Goal: Task Accomplishment & Management: Complete application form

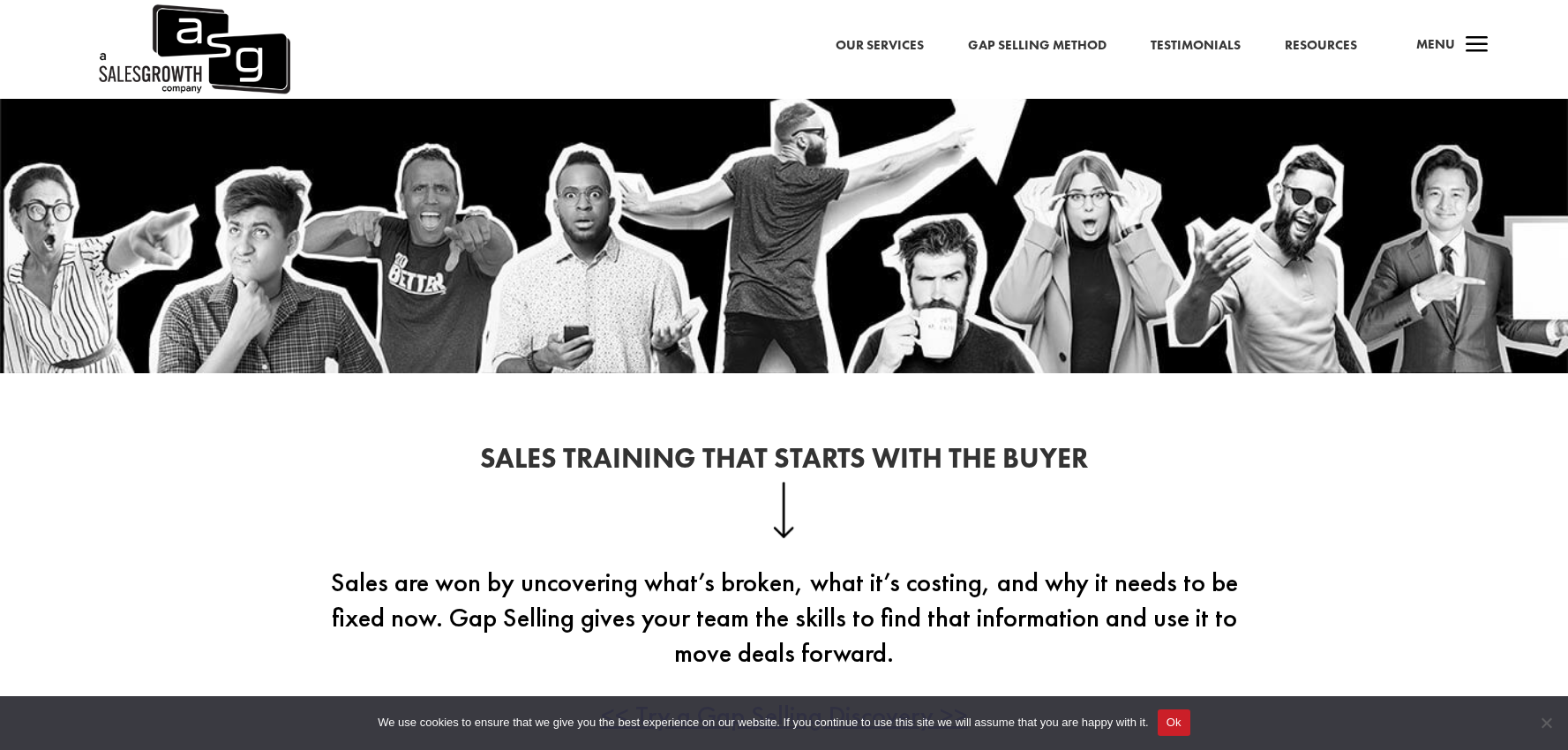
scroll to position [231, 0]
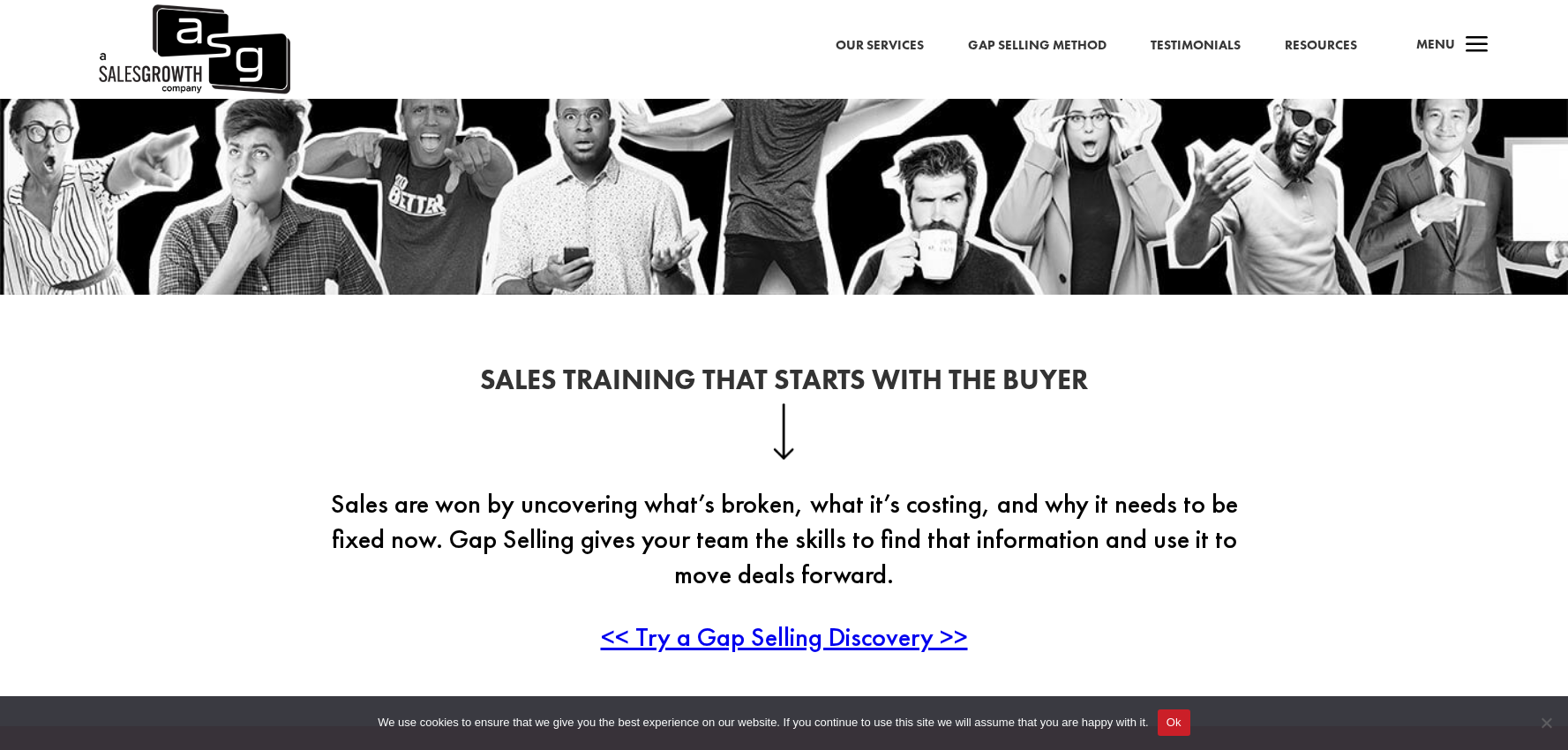
drag, startPoint x: 1190, startPoint y: 726, endPoint x: 1158, endPoint y: 690, distance: 48.2
click at [1190, 726] on button "Ok" at bounding box center [1174, 723] width 33 height 26
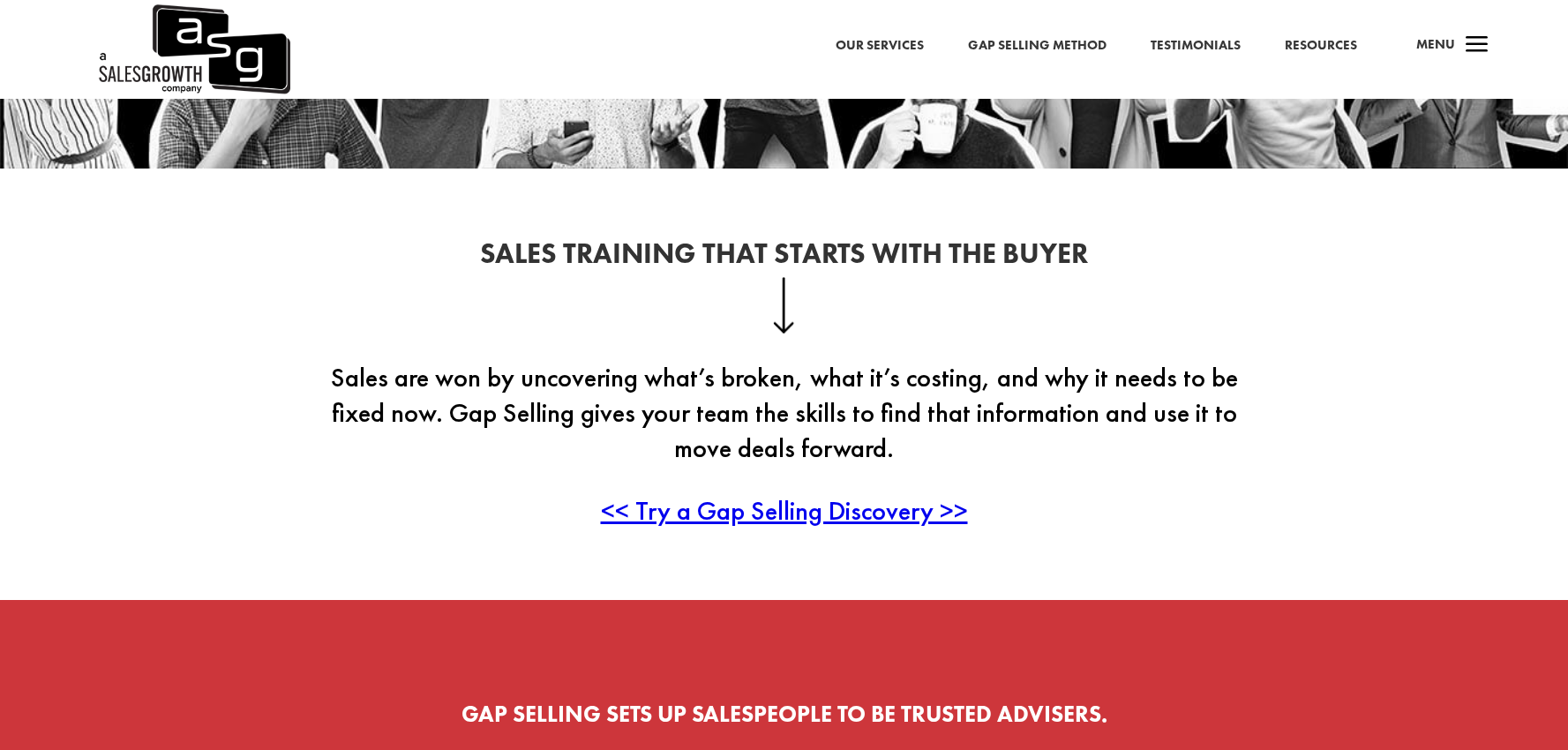
scroll to position [352, 0]
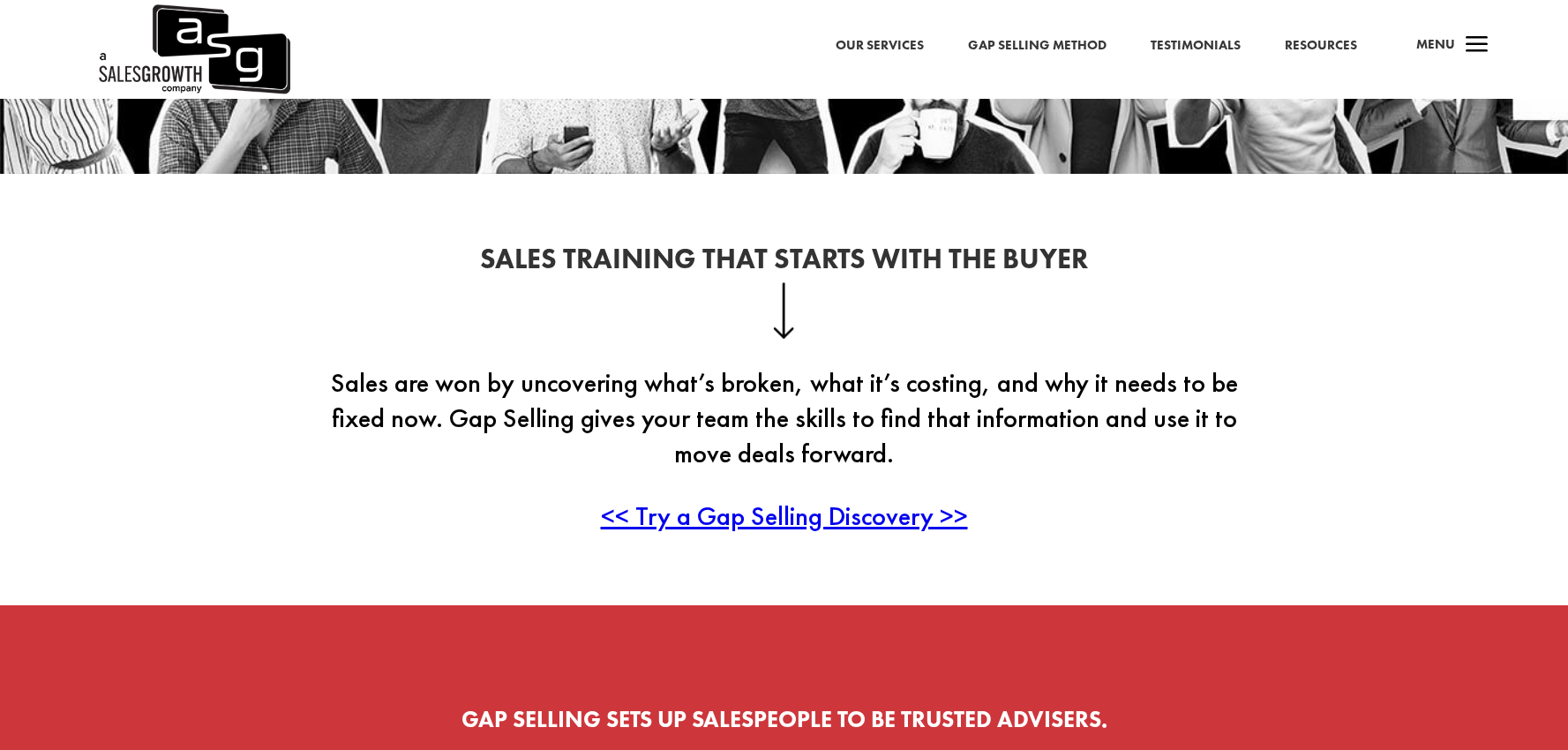
click at [782, 523] on span "<< Try a Gap Selling Discovery >>" at bounding box center [784, 516] width 367 height 34
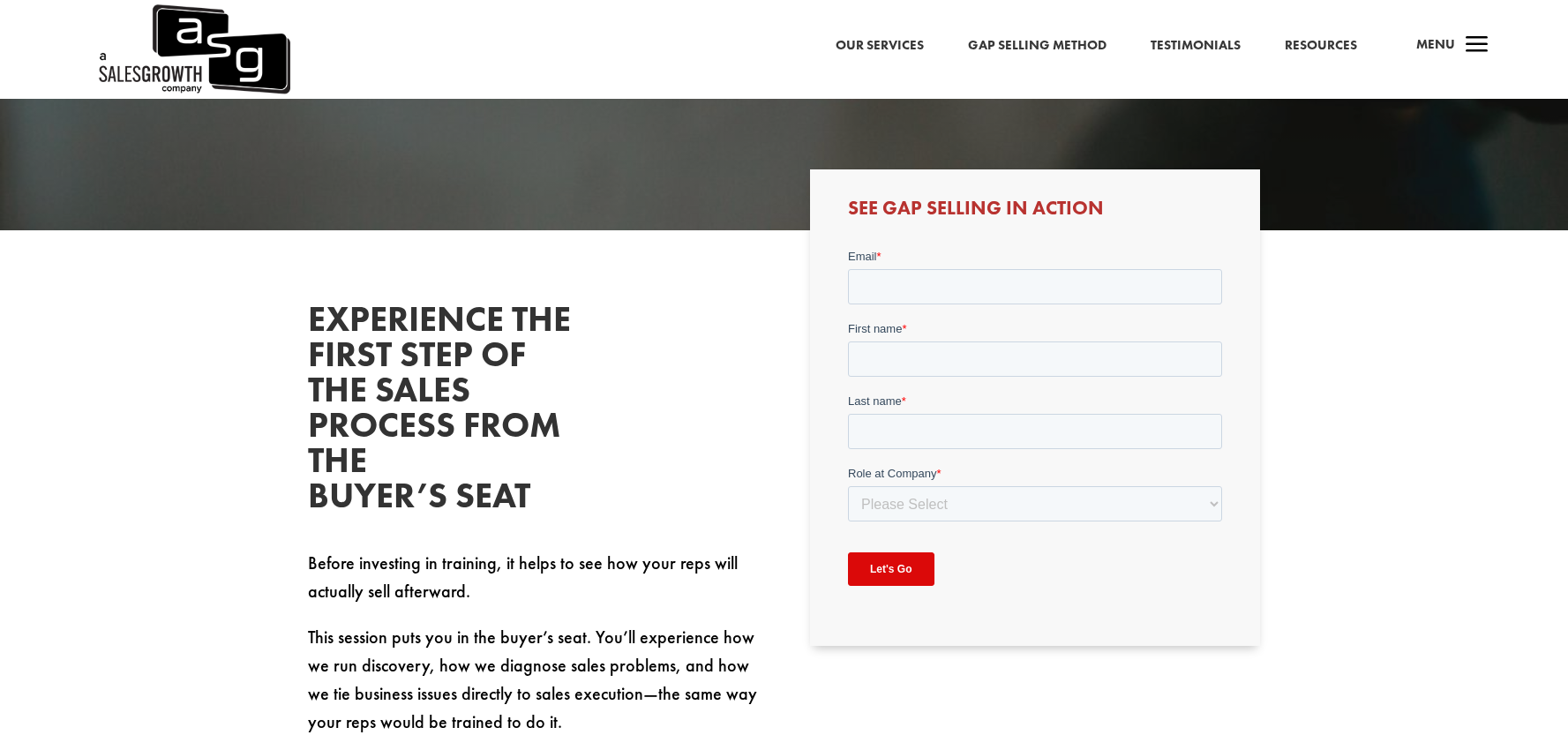
scroll to position [340, 0]
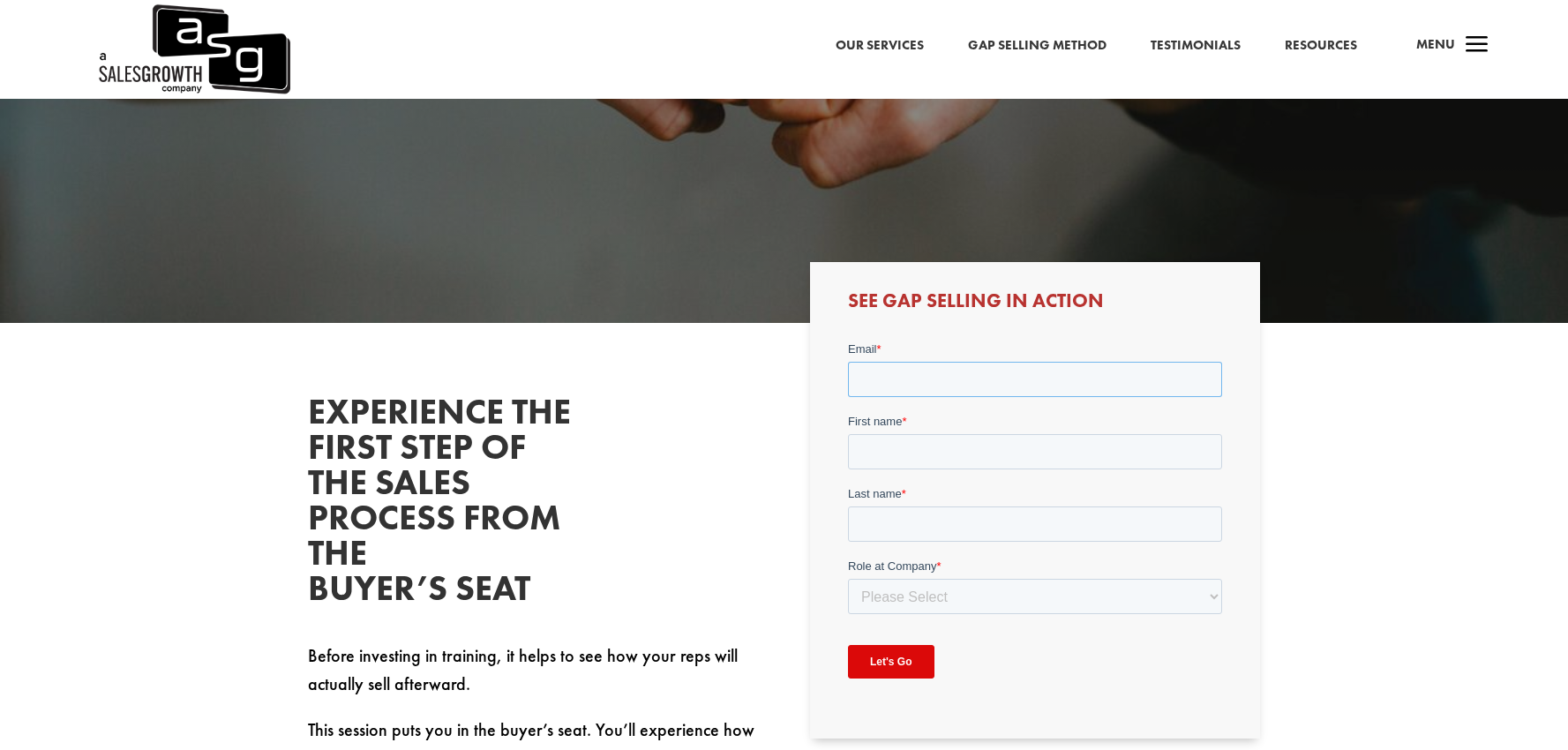
click at [1029, 385] on input "Email *" at bounding box center [1035, 379] width 375 height 35
type input "loyalty@ebs.org"
click at [921, 454] on input "First name *" at bounding box center [1035, 452] width 375 height 35
type input "Nicol"
type input "Parkinson"
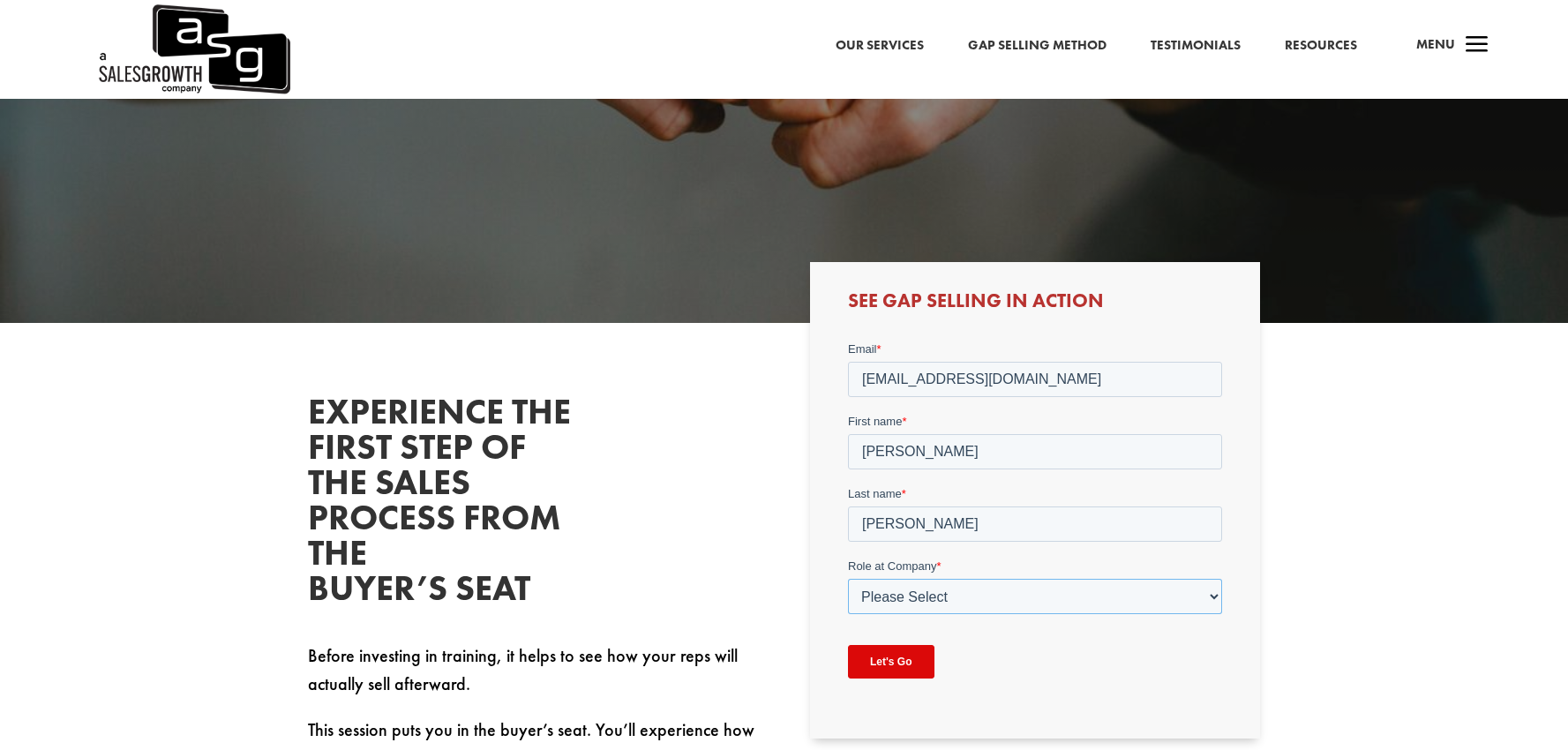
click at [1024, 588] on select "Please Select C-Level (CRO, CSO, etc) Senior Leadership (VP of Sales, VP of Ena…" at bounding box center [1035, 596] width 375 height 35
select select "Director/Manager (Sales Director, Regional Sales Manager, etc)"
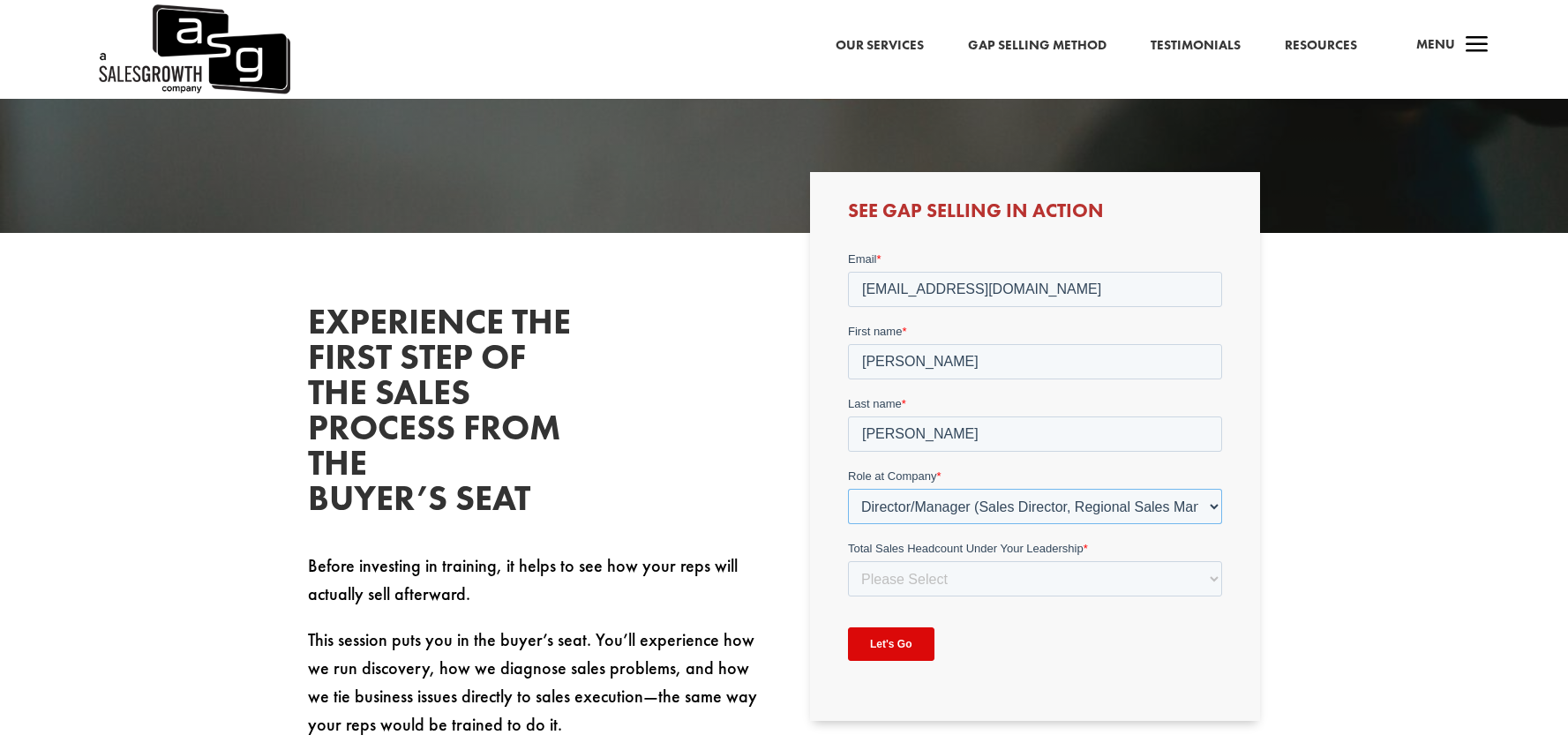
scroll to position [433, 0]
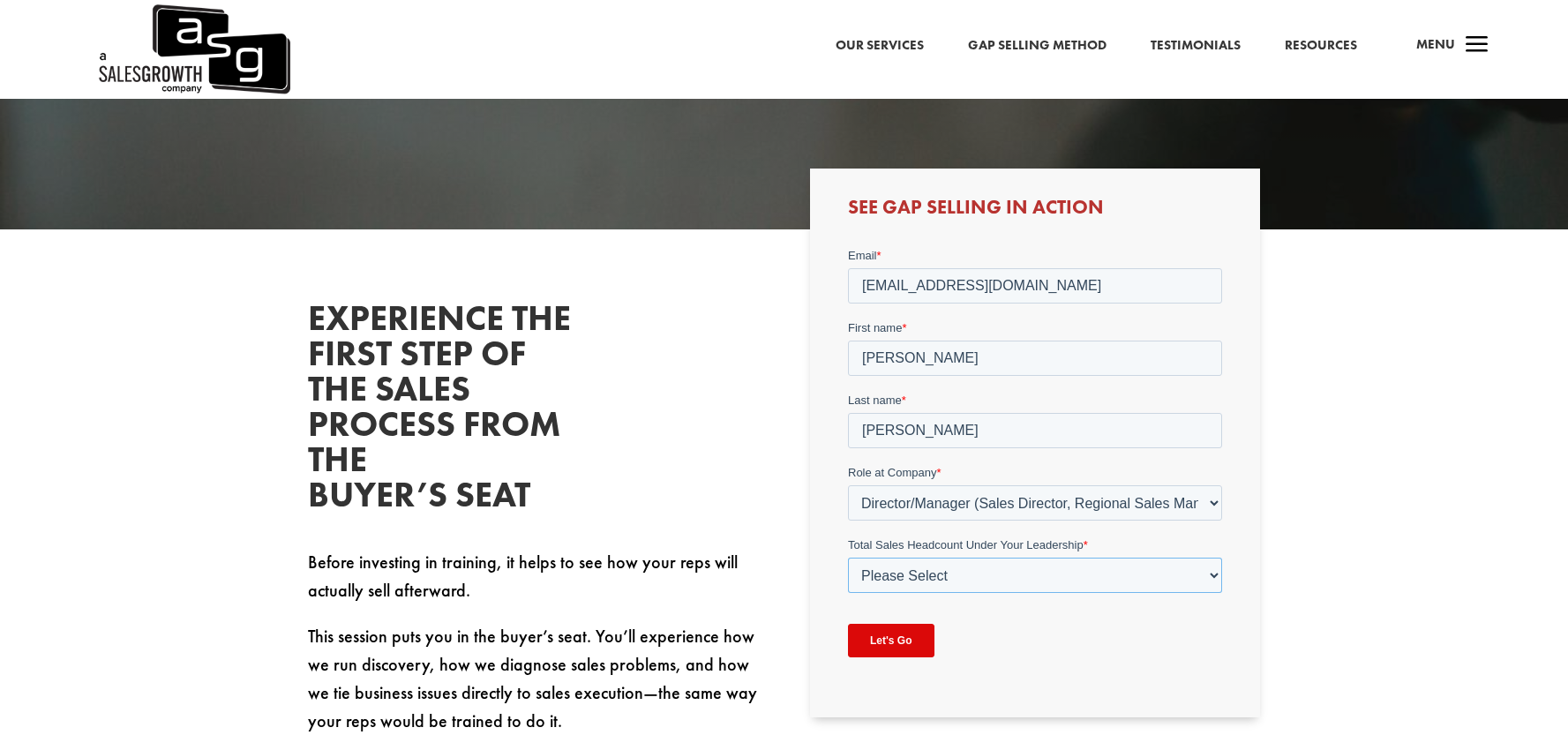
click at [982, 576] on select "Please Select Just Me 1-9 10-19 20-49 50-99 100+" at bounding box center [1035, 575] width 375 height 35
select select "1-9"
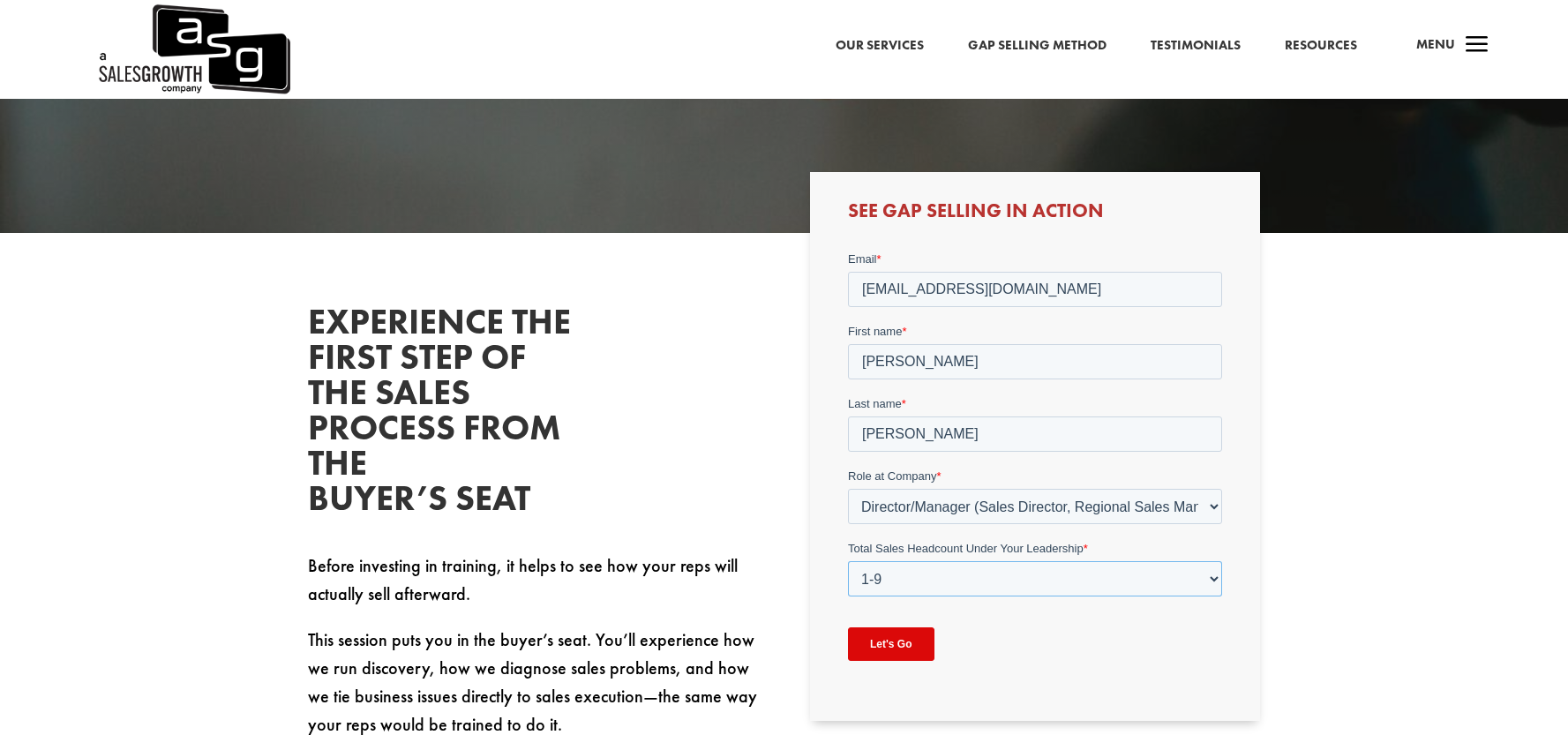
scroll to position [431, 0]
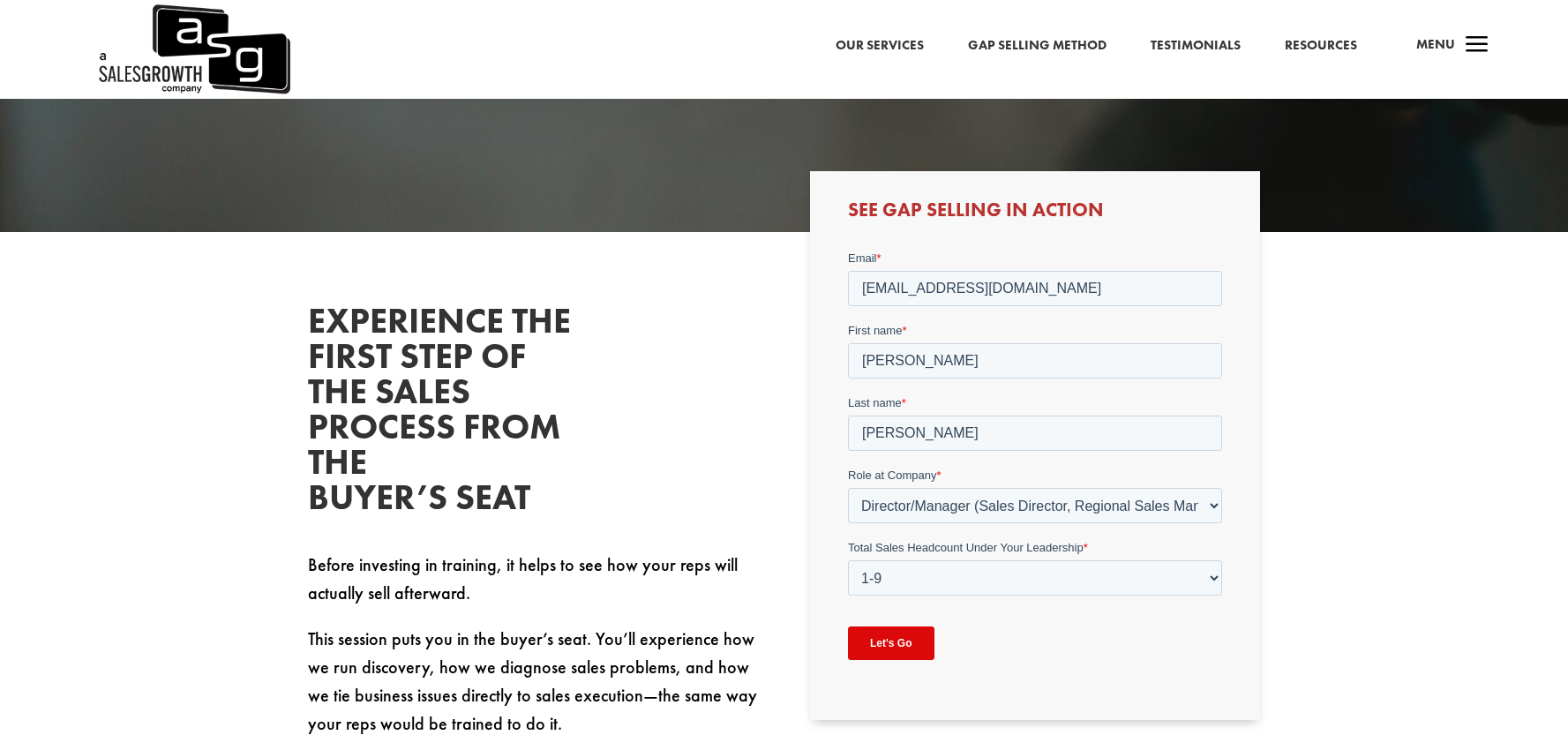
click at [886, 648] on input "Let's Go" at bounding box center [891, 643] width 86 height 34
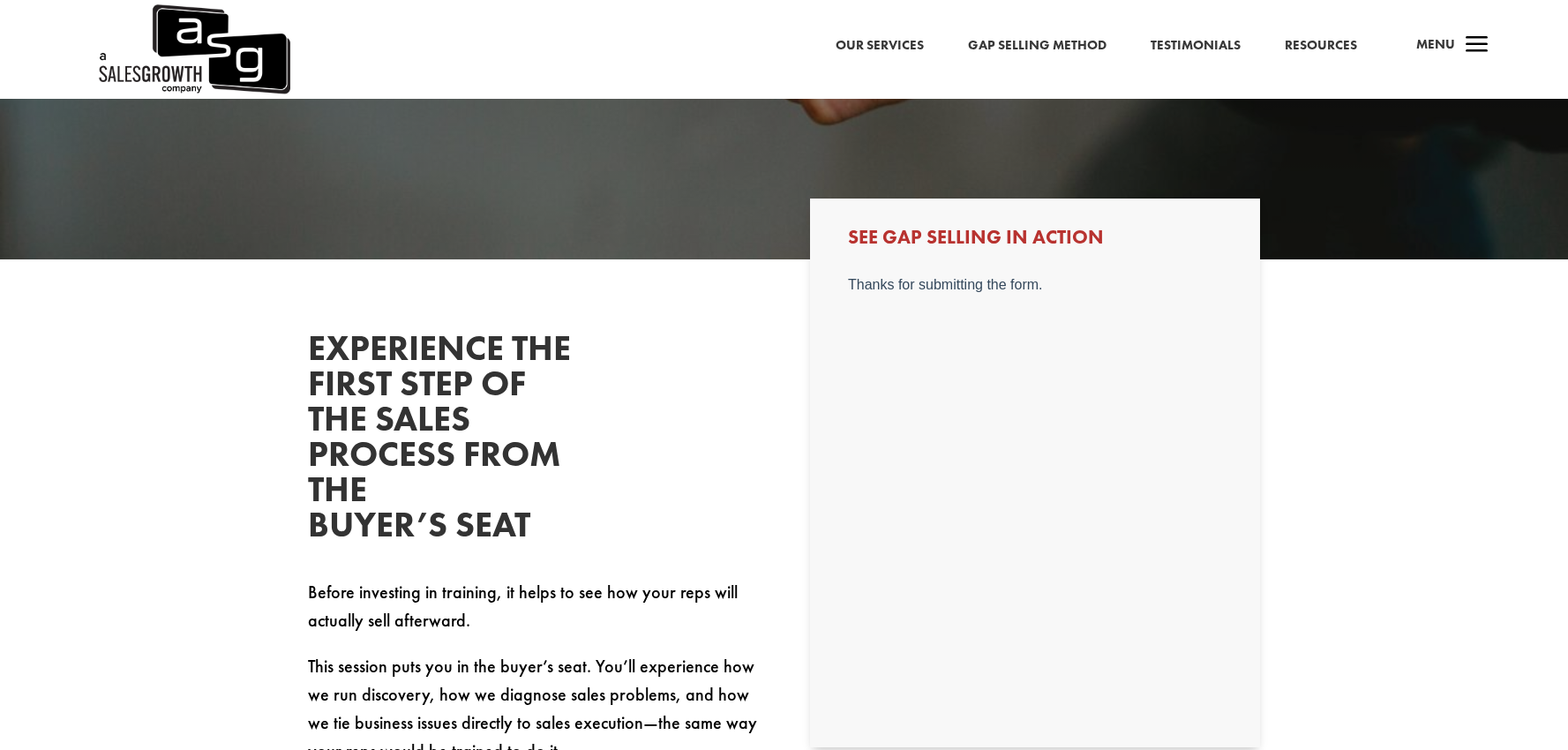
scroll to position [404, 0]
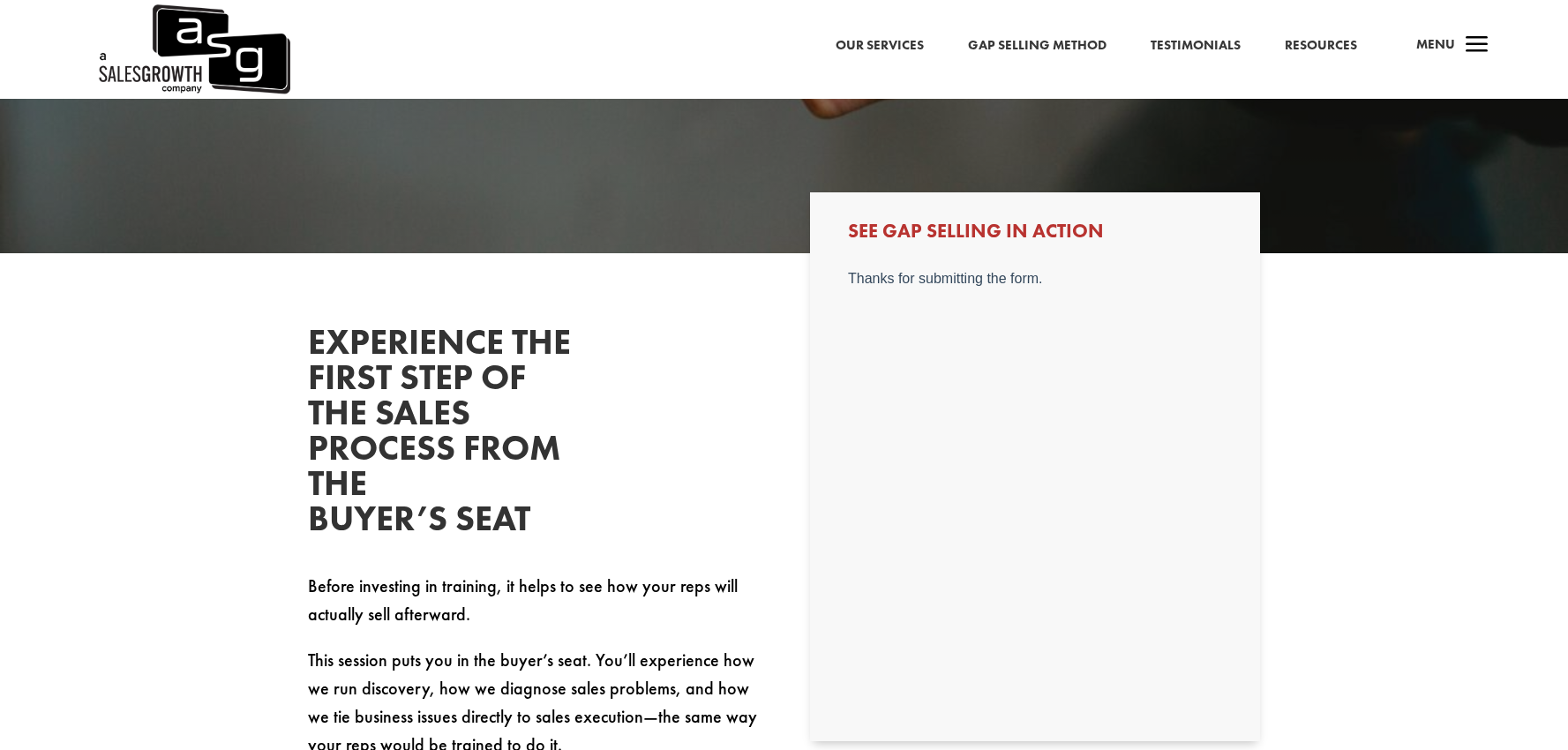
click at [882, 41] on link "Our Services" at bounding box center [880, 45] width 88 height 23
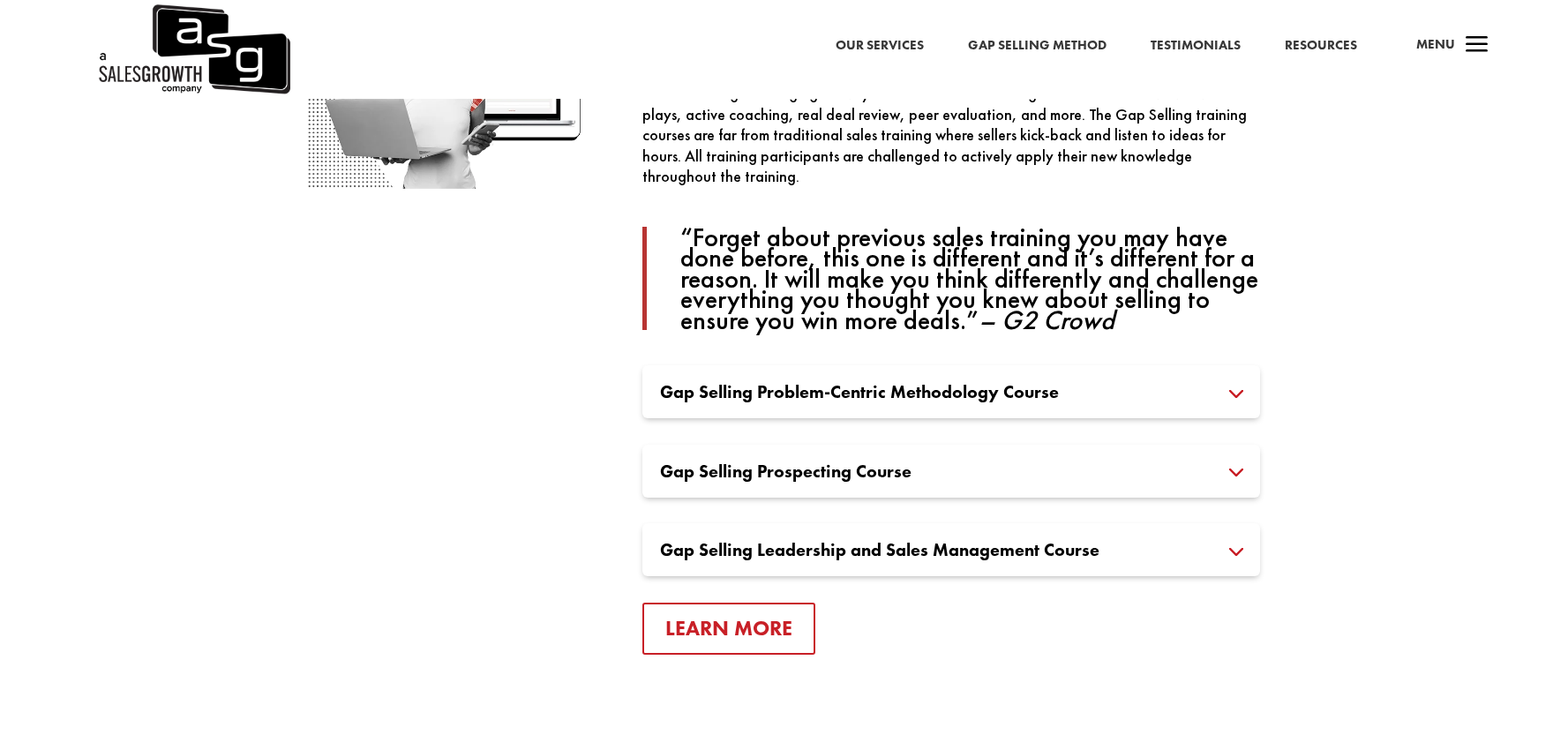
scroll to position [1232, 0]
click at [1232, 394] on h3 "Gap Selling Problem-Centric Methodology Course" at bounding box center [951, 390] width 582 height 17
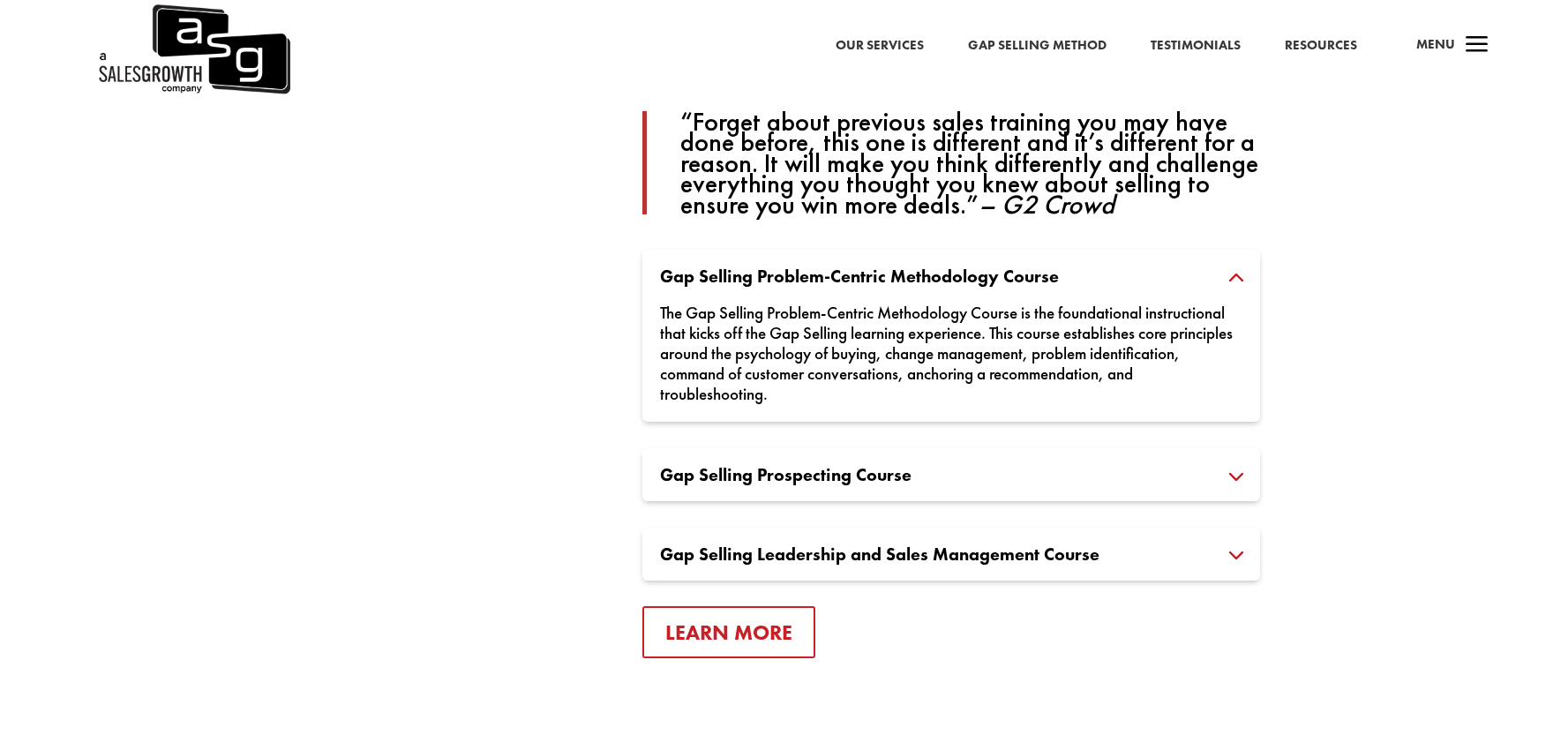
scroll to position [1349, 0]
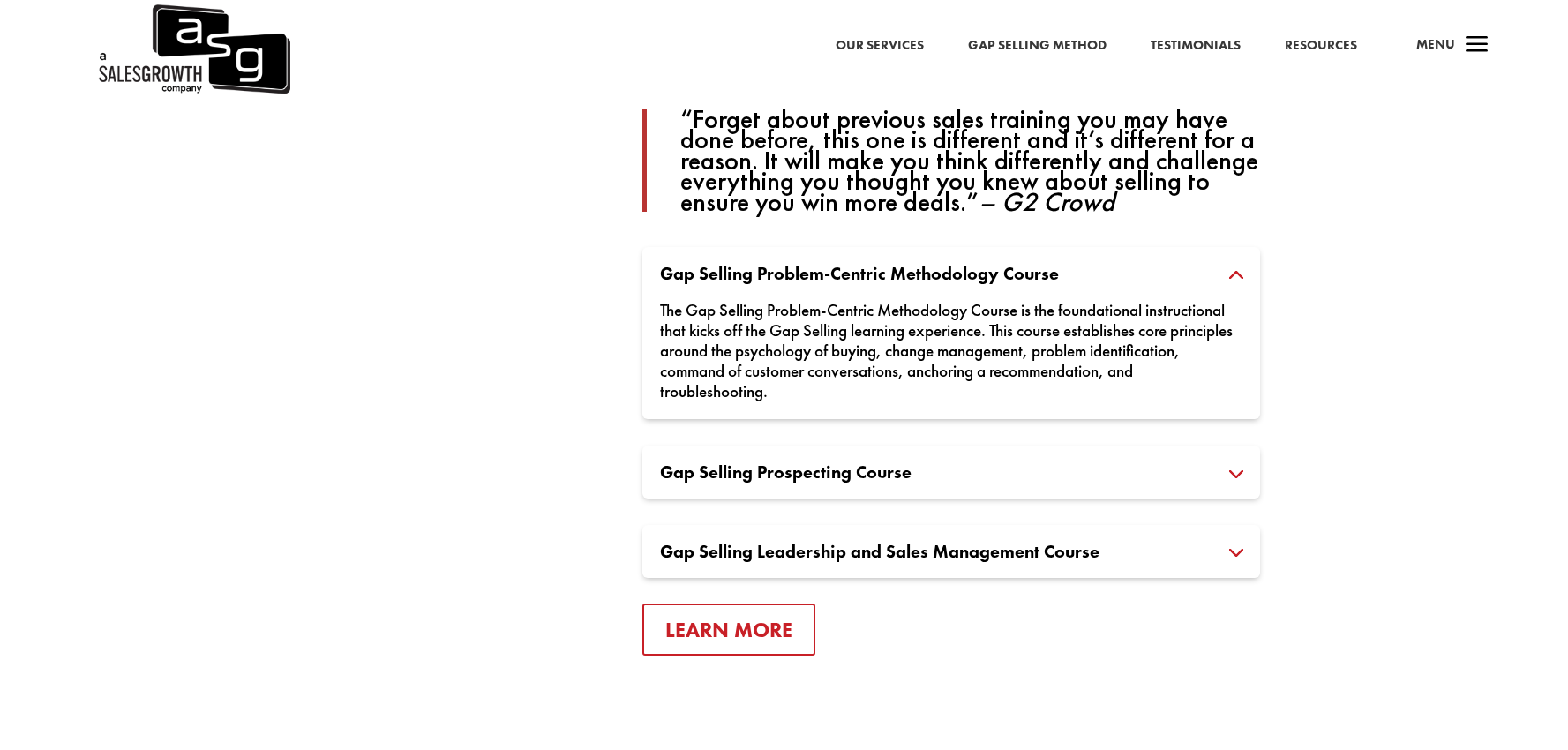
click at [1242, 477] on h3 "Gap Selling Prospecting Course" at bounding box center [951, 472] width 582 height 17
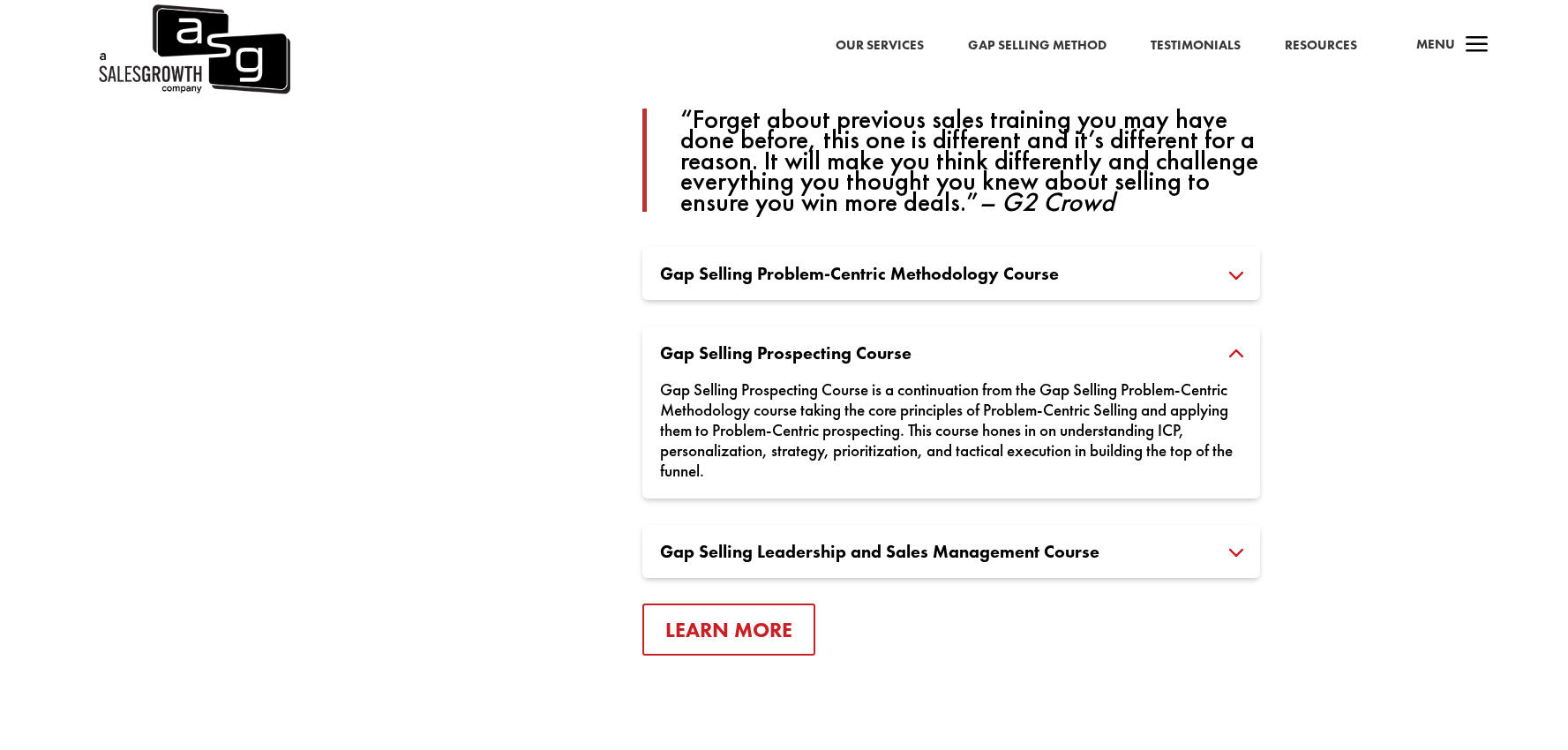
click at [1238, 549] on h3 "Gap Selling Leadership and Sales Management Course" at bounding box center [951, 551] width 582 height 17
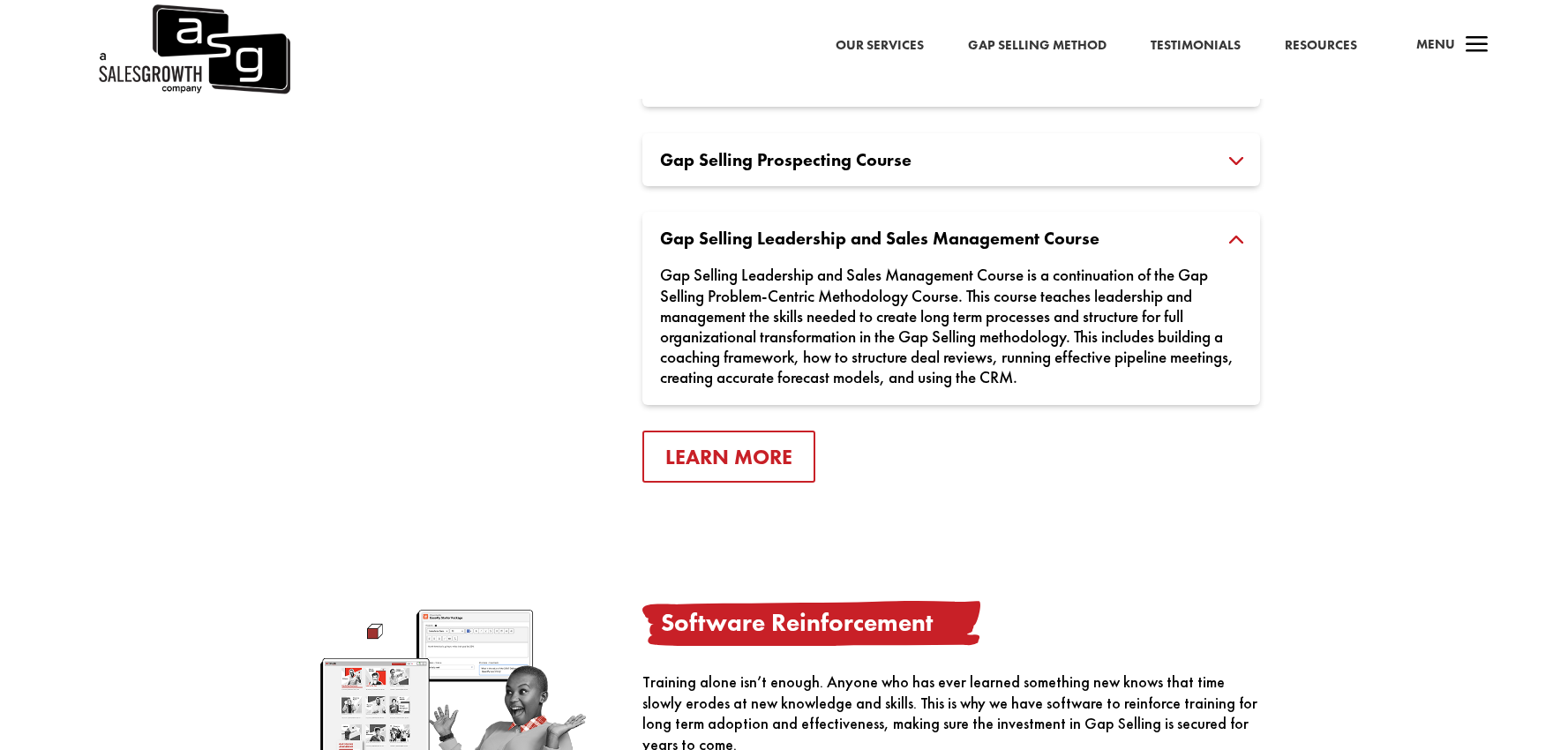
scroll to position [1552, 0]
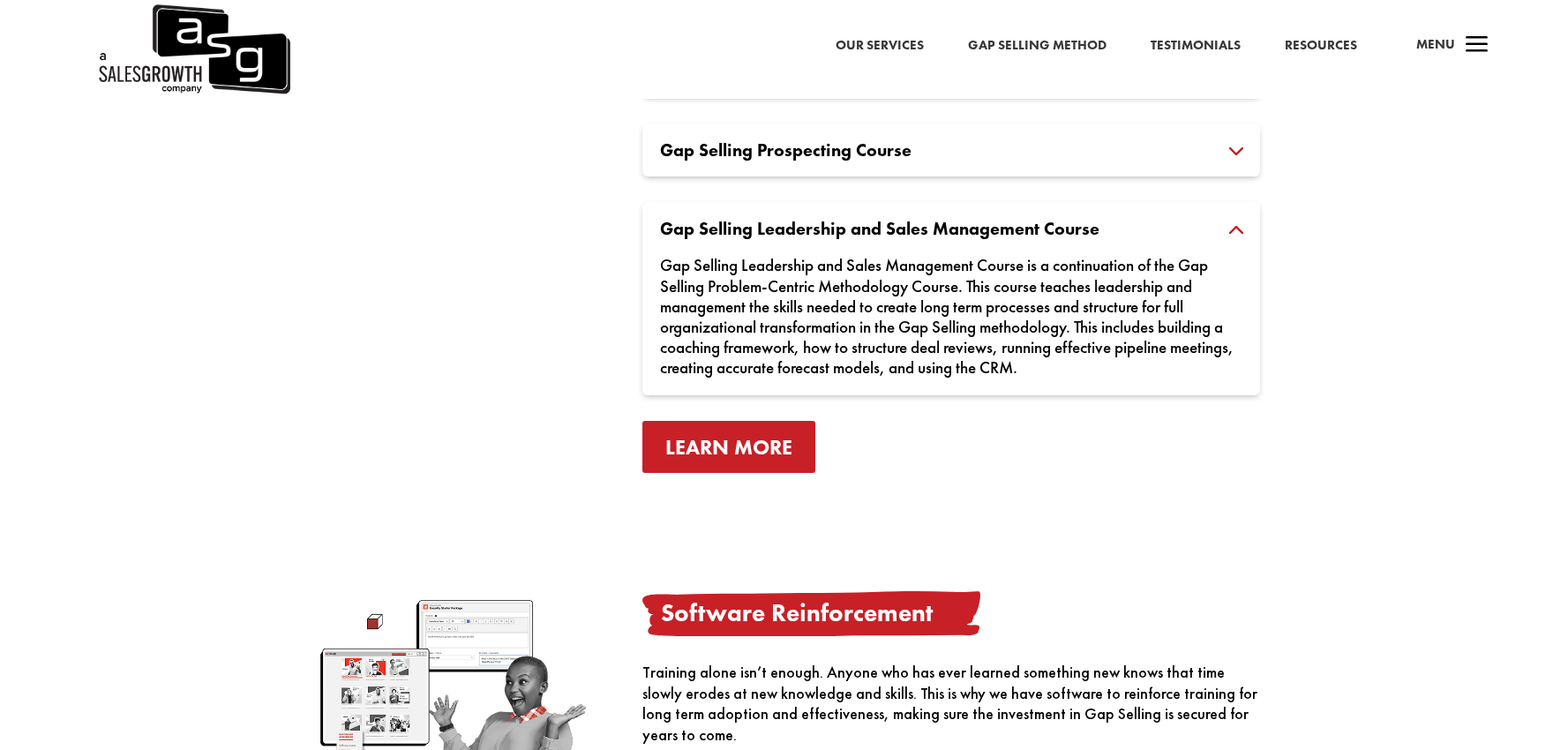
click at [737, 440] on link "Learn More" at bounding box center [729, 446] width 173 height 52
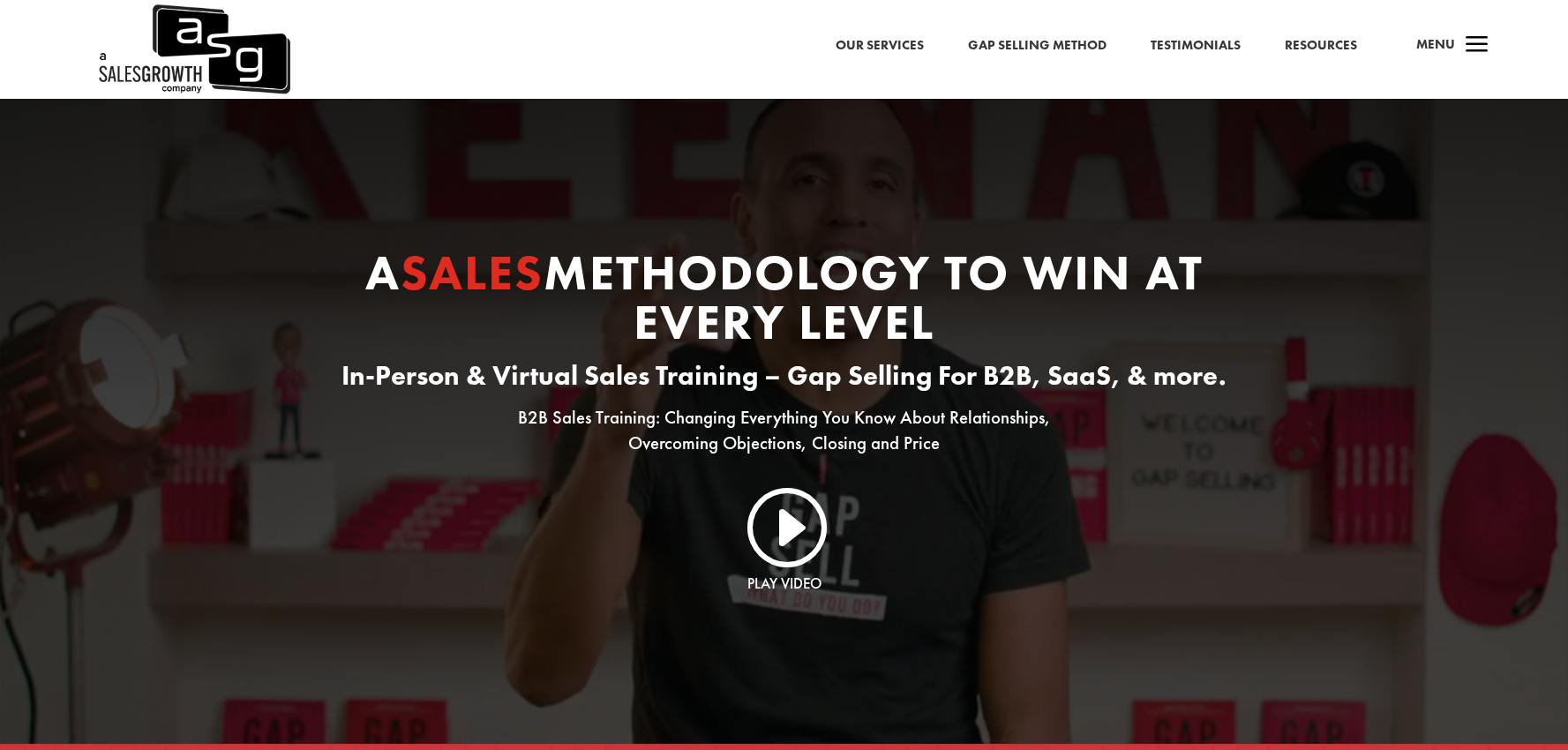
click at [785, 513] on link "I" at bounding box center [784, 524] width 84 height 84
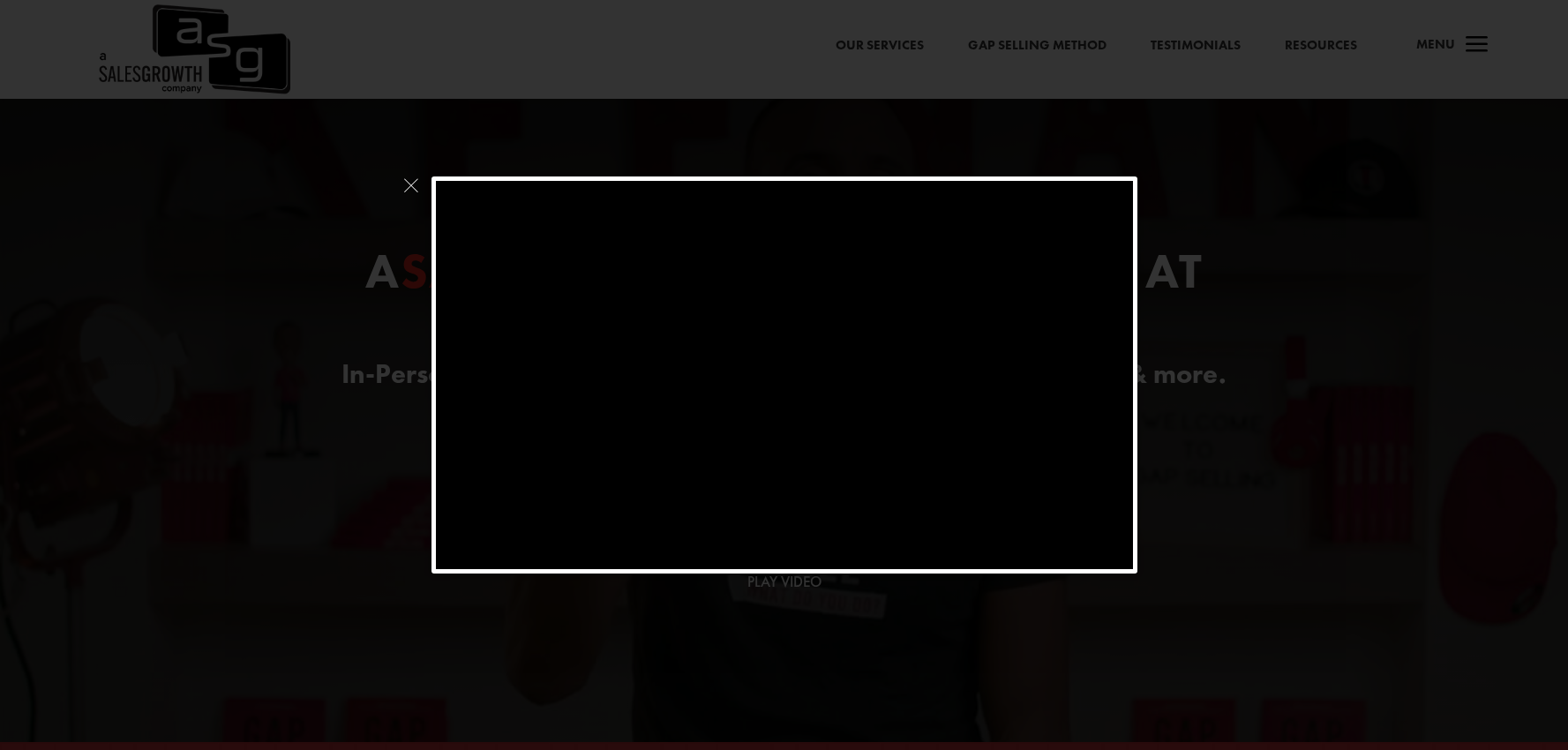
scroll to position [8, 0]
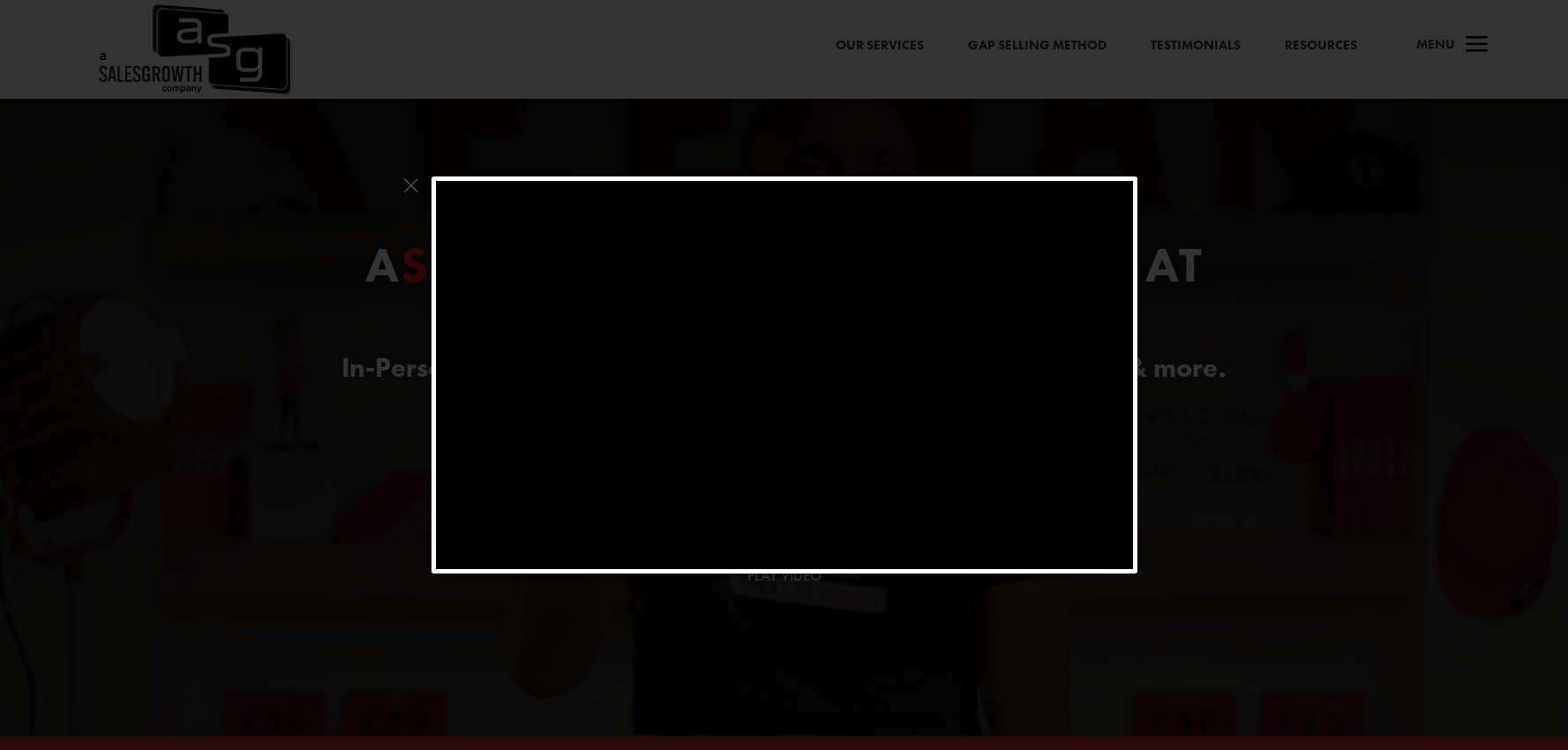
click at [413, 187] on span at bounding box center [411, 190] width 23 height 27
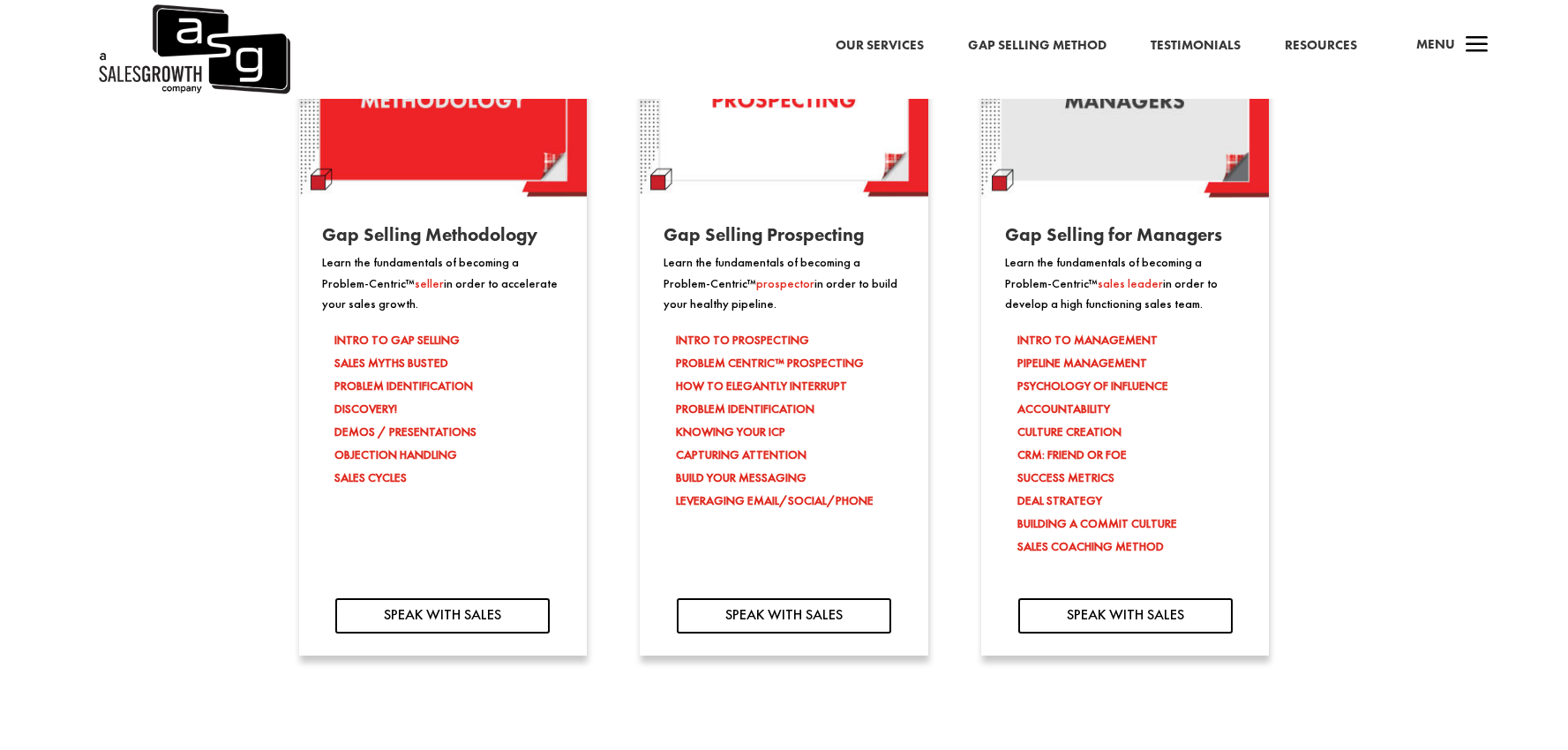
scroll to position [1689, 0]
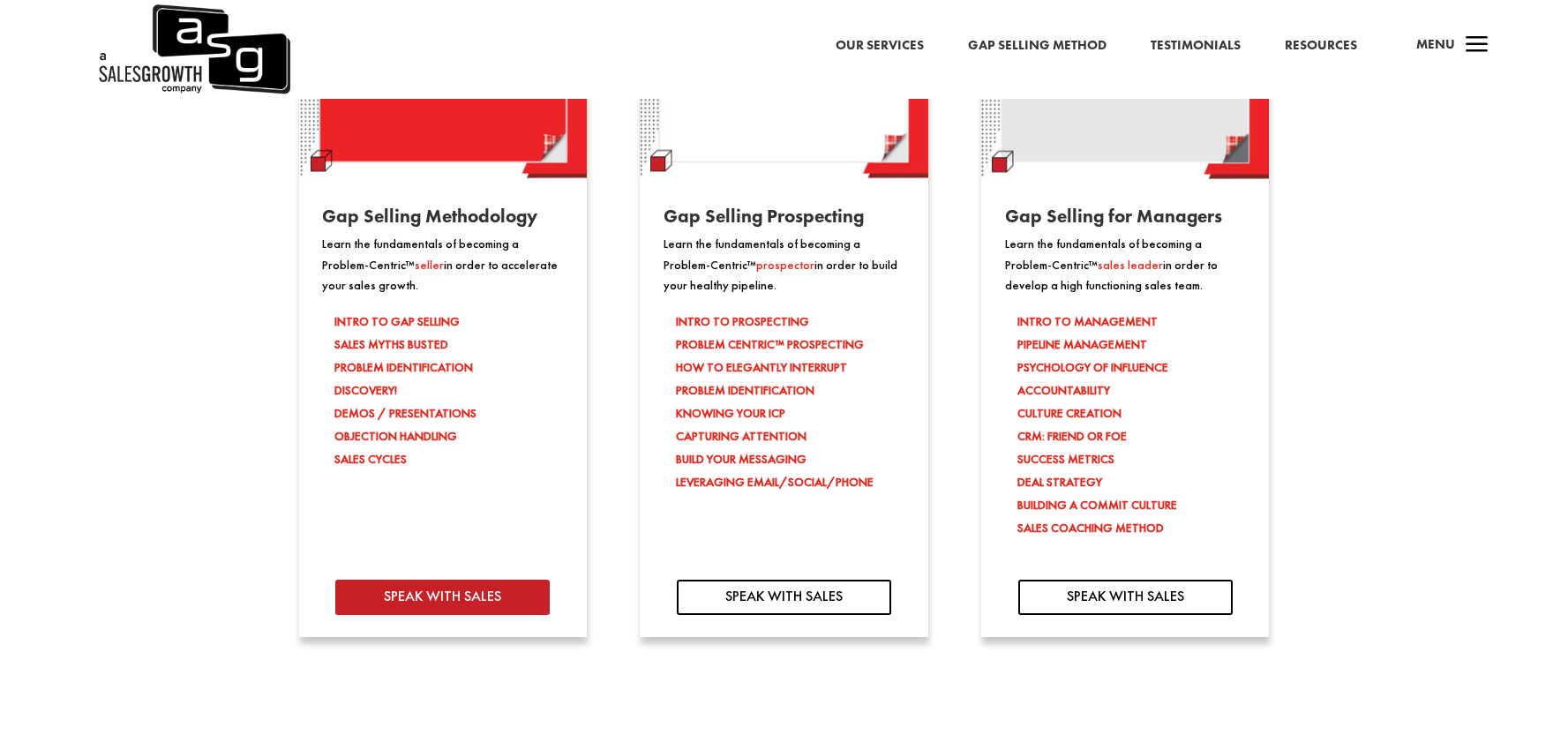
click at [430, 600] on link "SPEAK WITH SALES" at bounding box center [443, 597] width 215 height 35
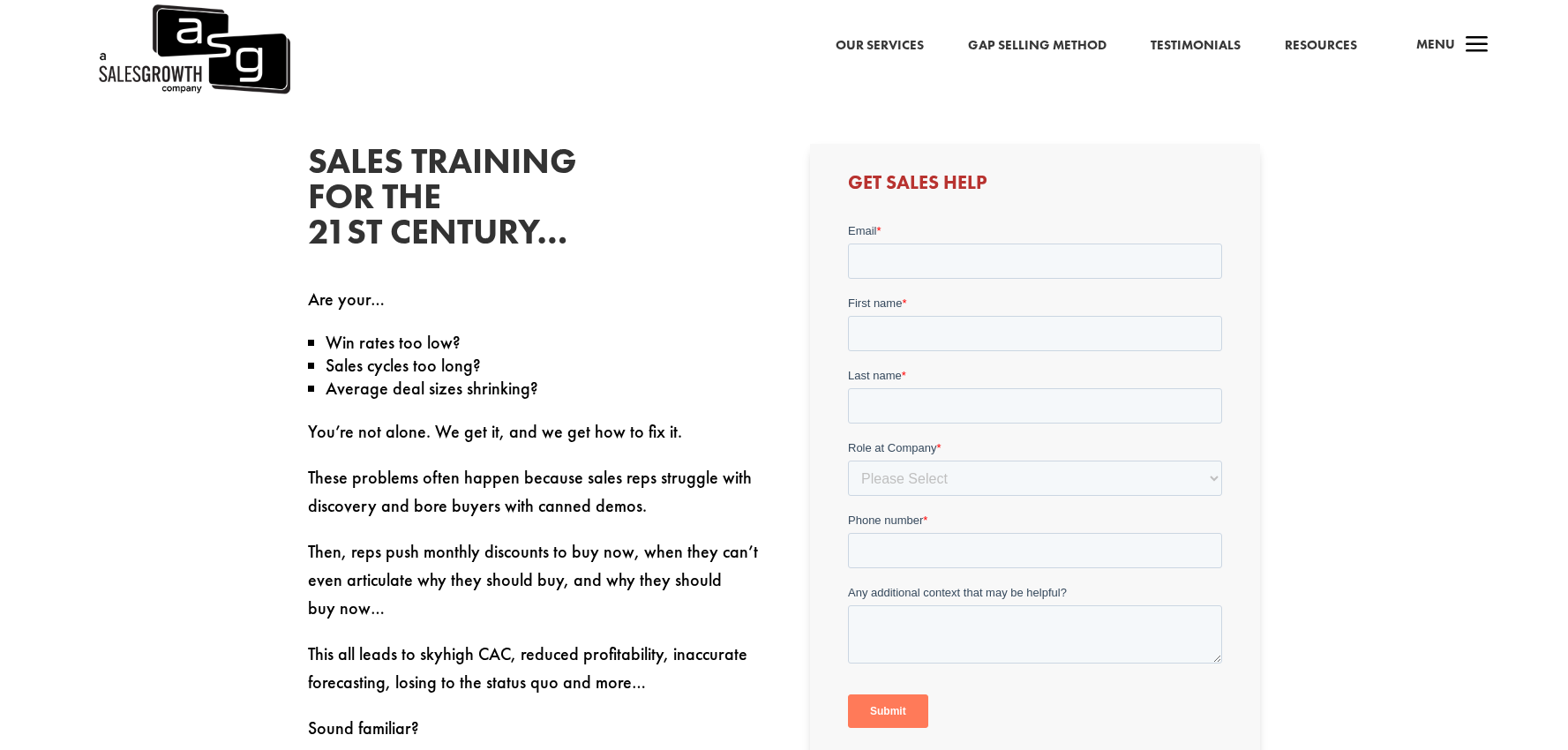
scroll to position [577, 0]
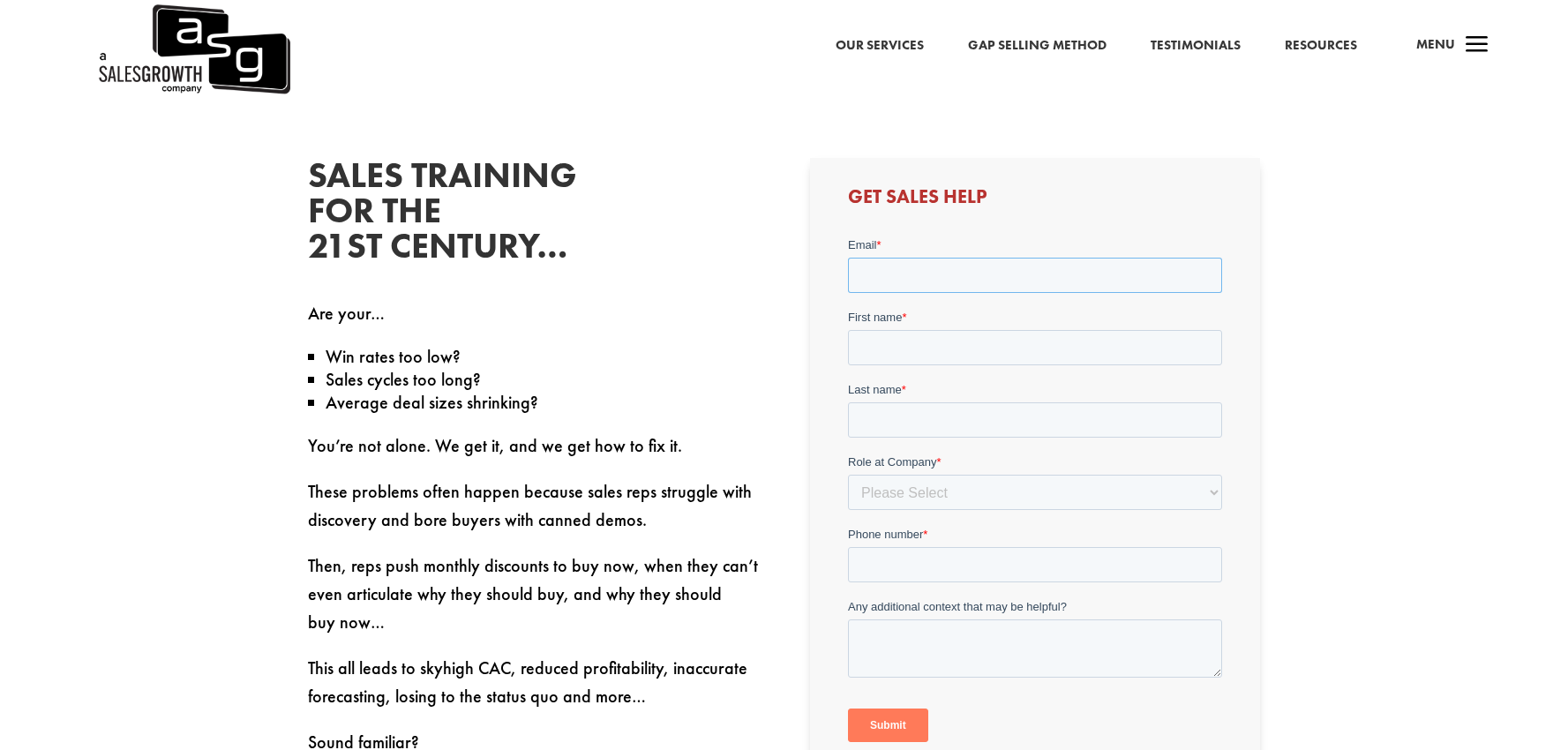
click at [900, 279] on input "Email *" at bounding box center [1035, 275] width 375 height 35
type input "[EMAIL_ADDRESS][DOMAIN_NAME]"
click at [920, 339] on input "First name *" at bounding box center [1035, 347] width 375 height 35
type input "Nicol"
type input "Parkinson"
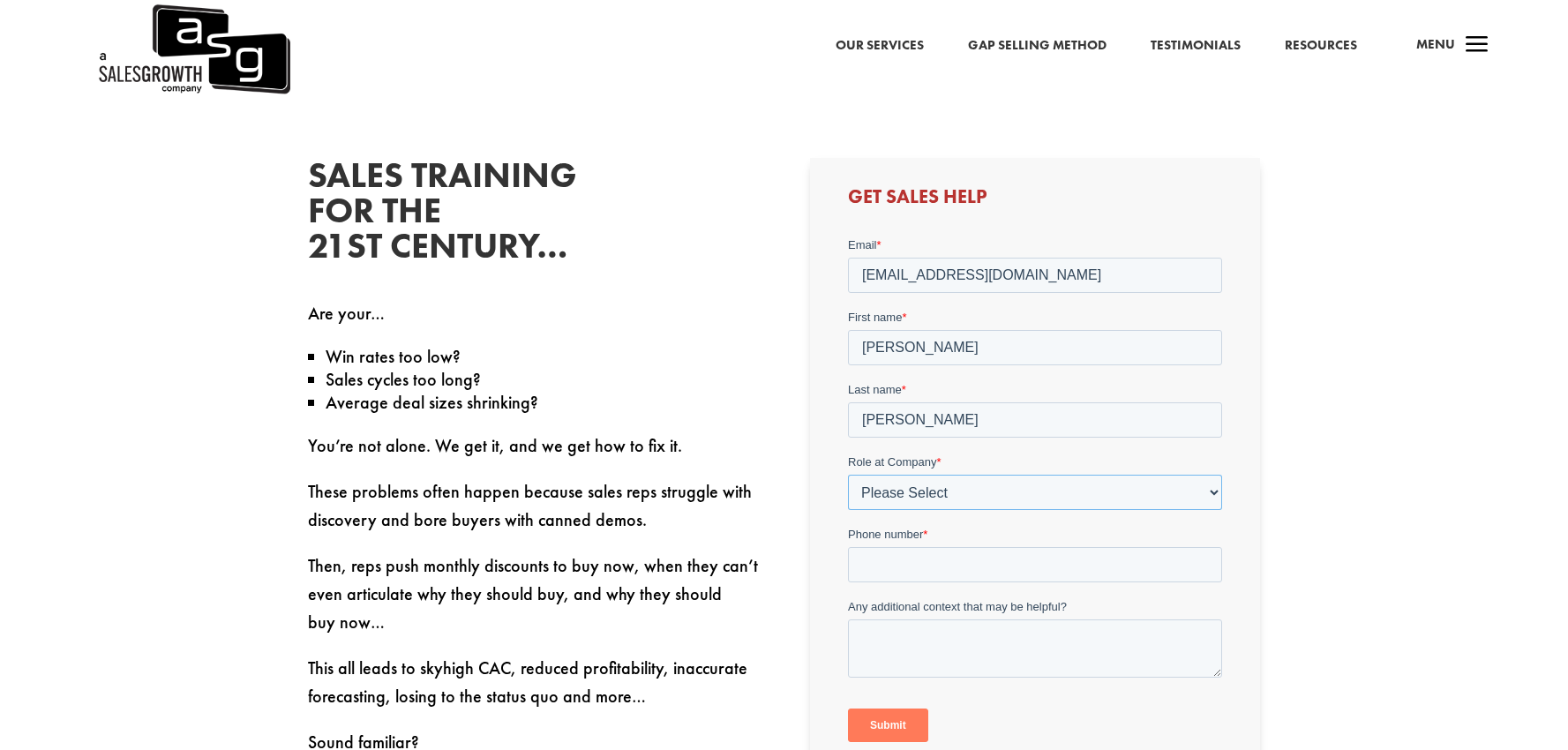
click at [1026, 502] on select "Please Select C-Level (CRO, CSO, etc) Senior Leadership (VP of Sales, VP of Ena…" at bounding box center [1035, 492] width 375 height 35
select select "Director/Manager (Sales Director, Regional Sales Manager, etc)"
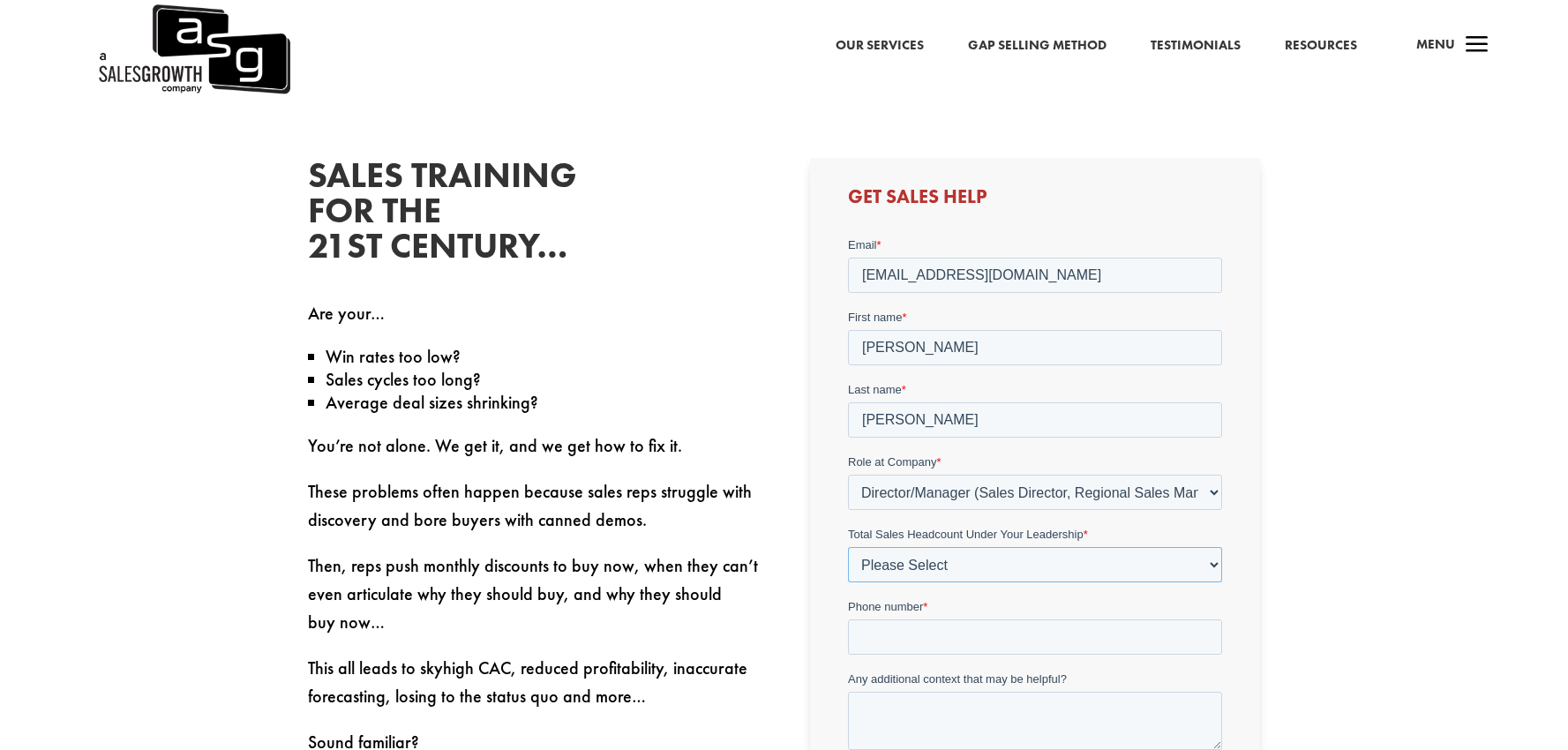
click at [952, 565] on select "Please Select Just Me 1-9 10-19 20-49 50-99 100+" at bounding box center [1035, 564] width 375 height 35
select select "1-9"
drag, startPoint x: 949, startPoint y: 620, endPoint x: 962, endPoint y: 622, distance: 13.2
click at [949, 620] on input "Phone number *" at bounding box center [1035, 637] width 375 height 35
type input "+614499991686"
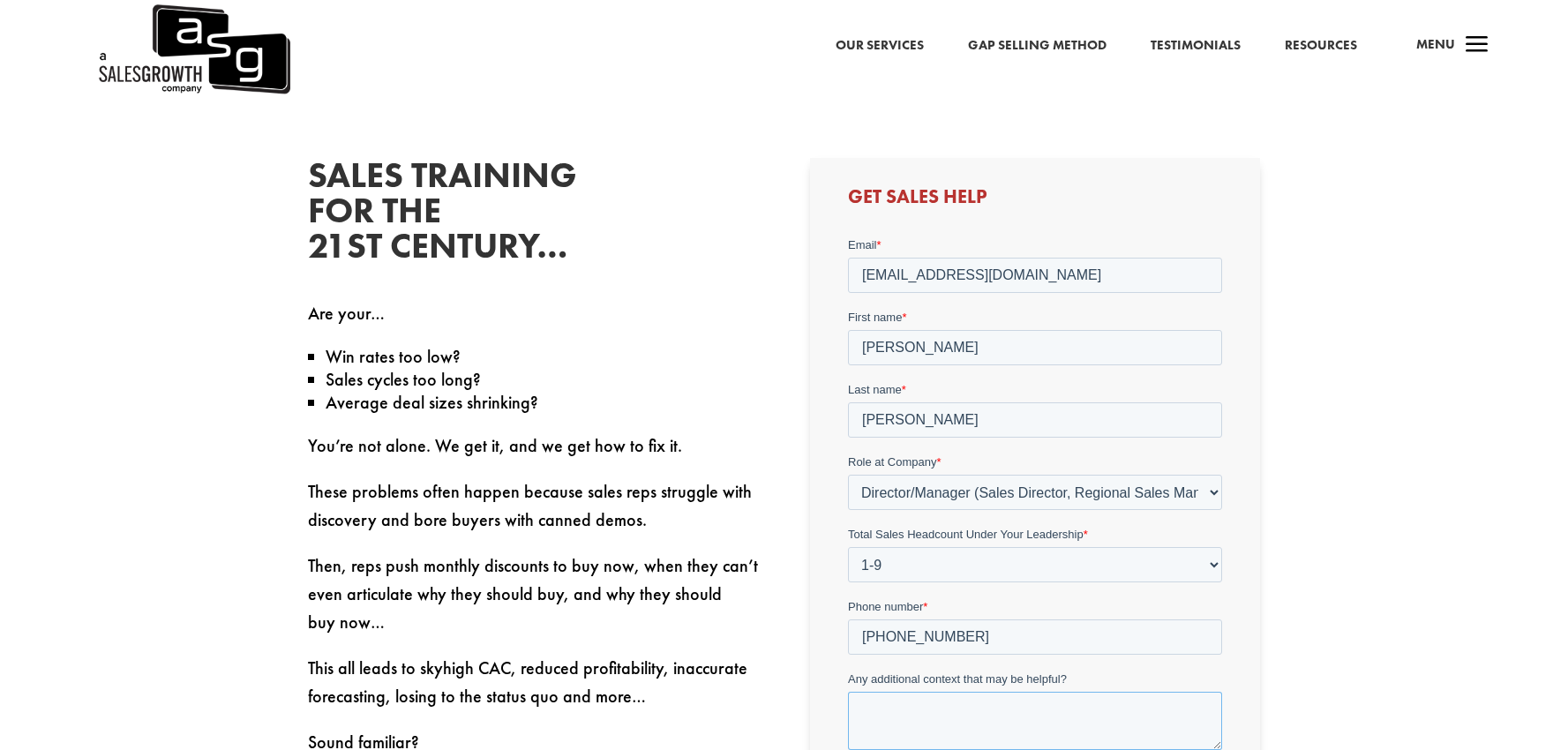
click at [1012, 732] on textarea "Any additional context that may be helpful?" at bounding box center [1035, 721] width 375 height 58
type textarea "T"
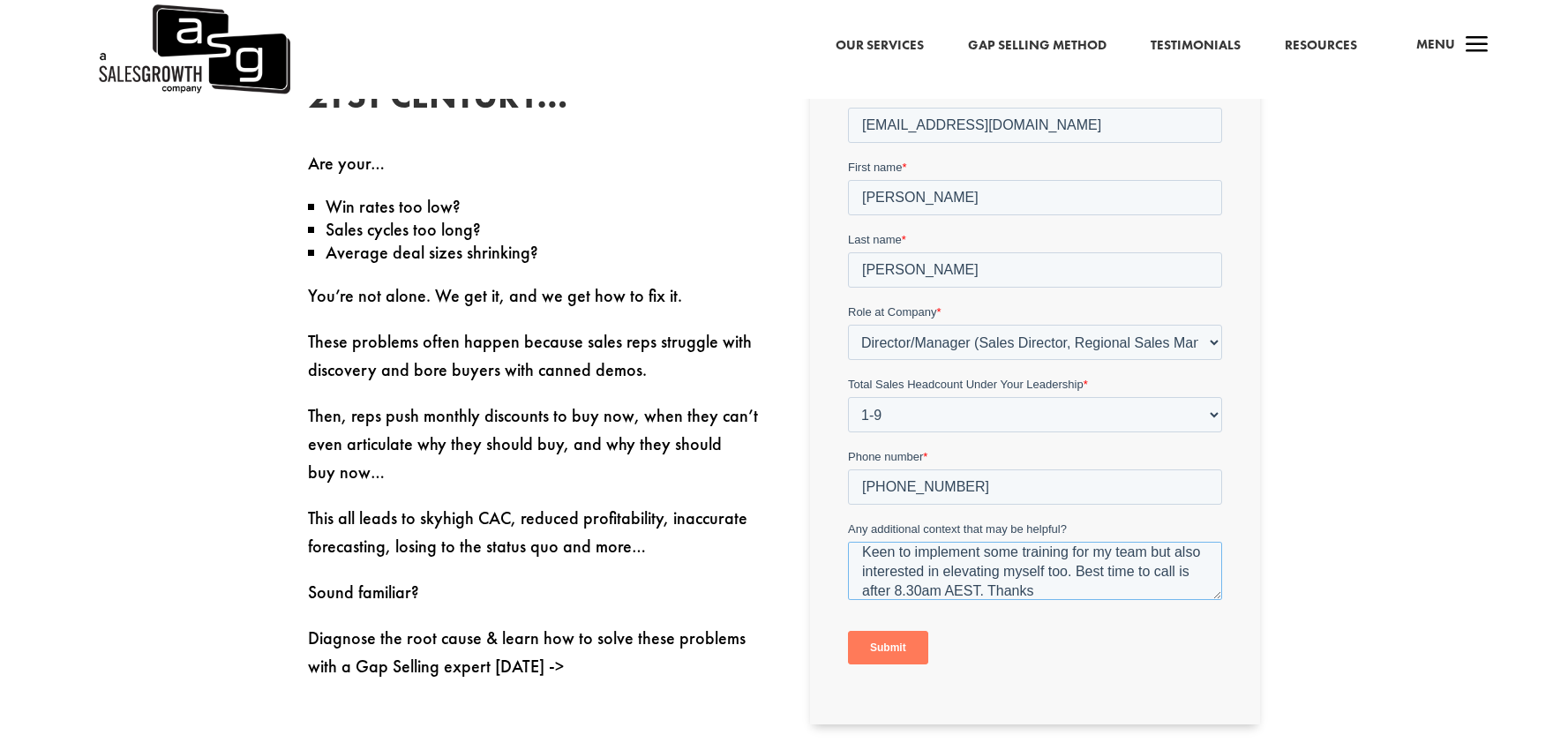
scroll to position [732, 0]
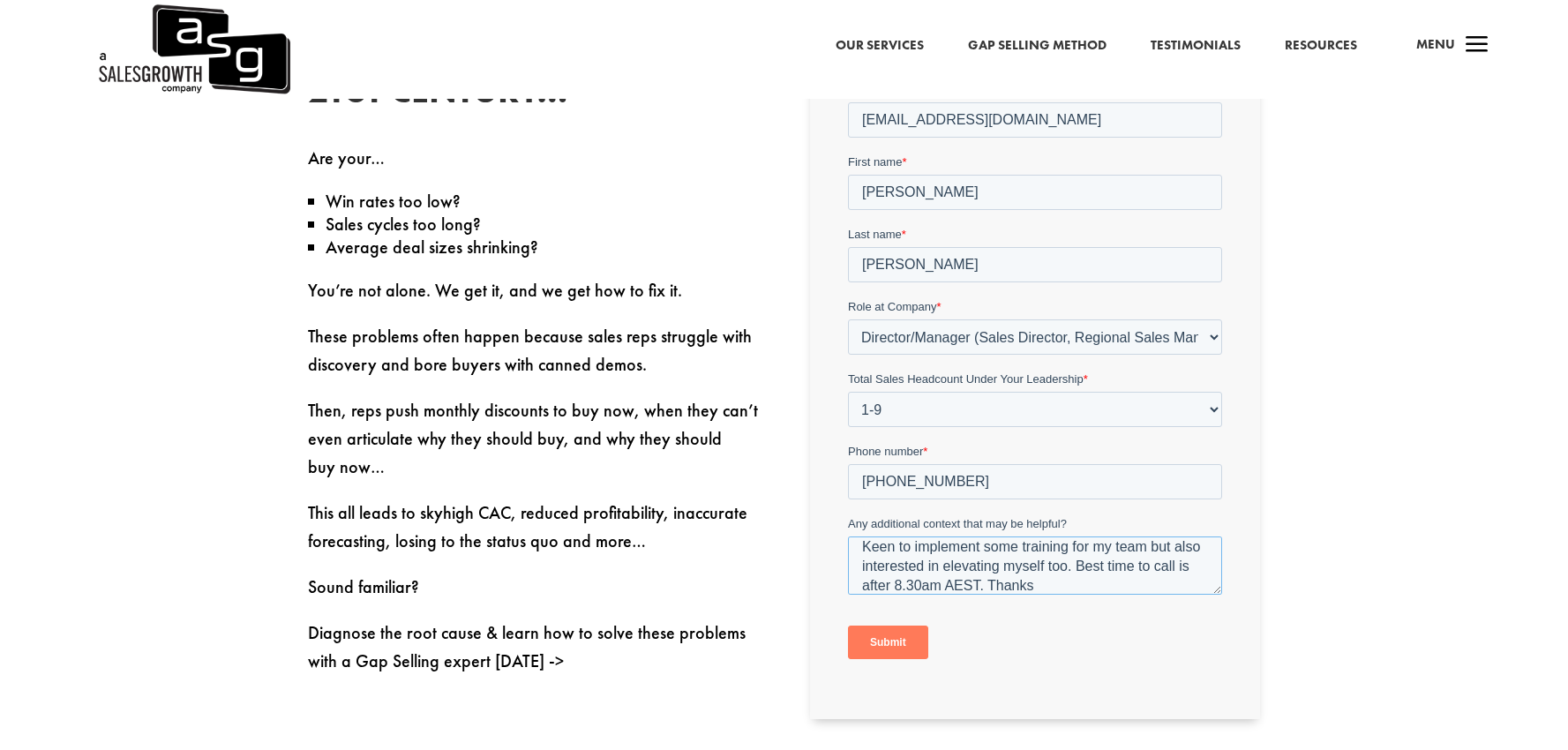
type textarea "Keen to implement some training for my team but also interested in elevating my…"
click at [901, 646] on input "Submit" at bounding box center [888, 642] width 81 height 34
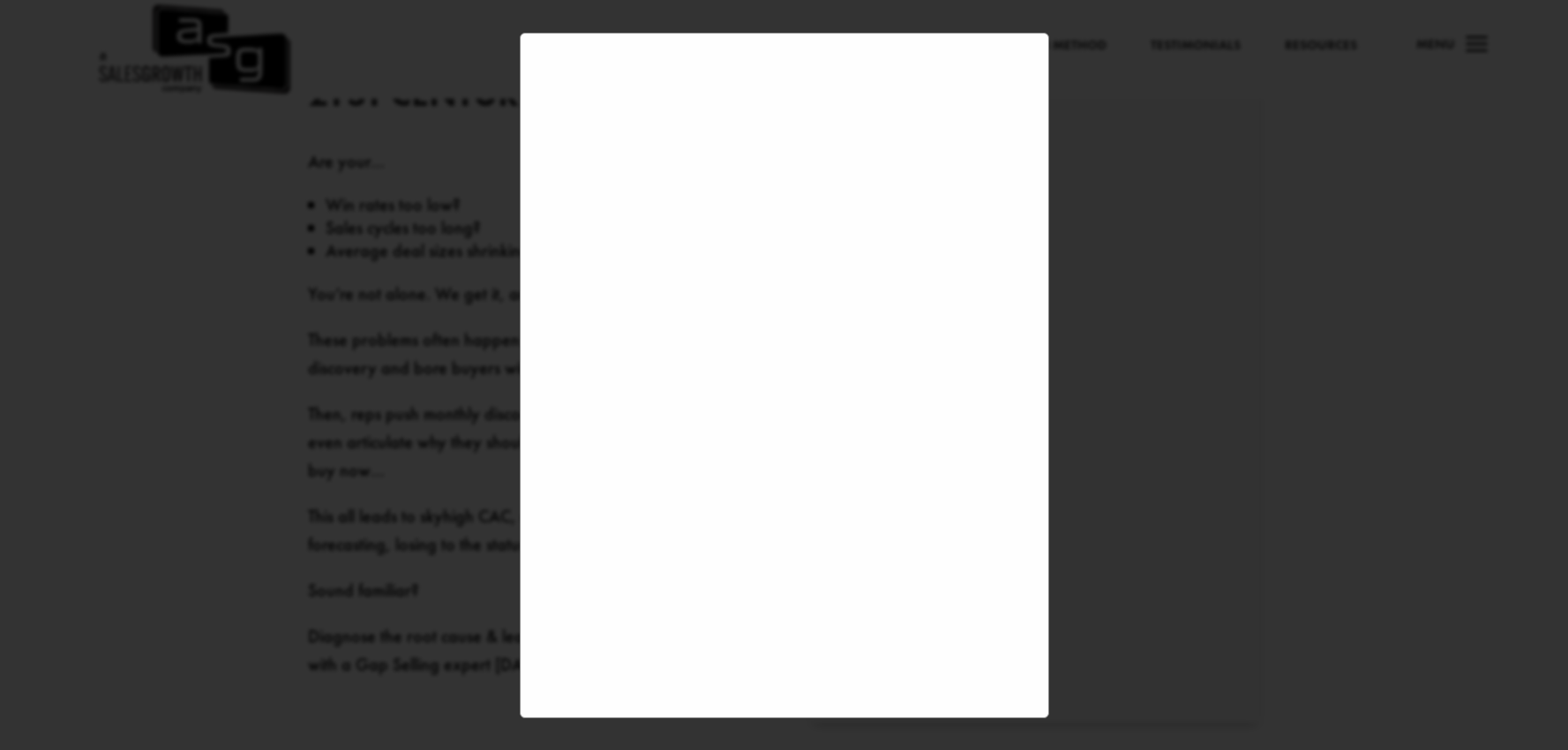
scroll to position [722, 0]
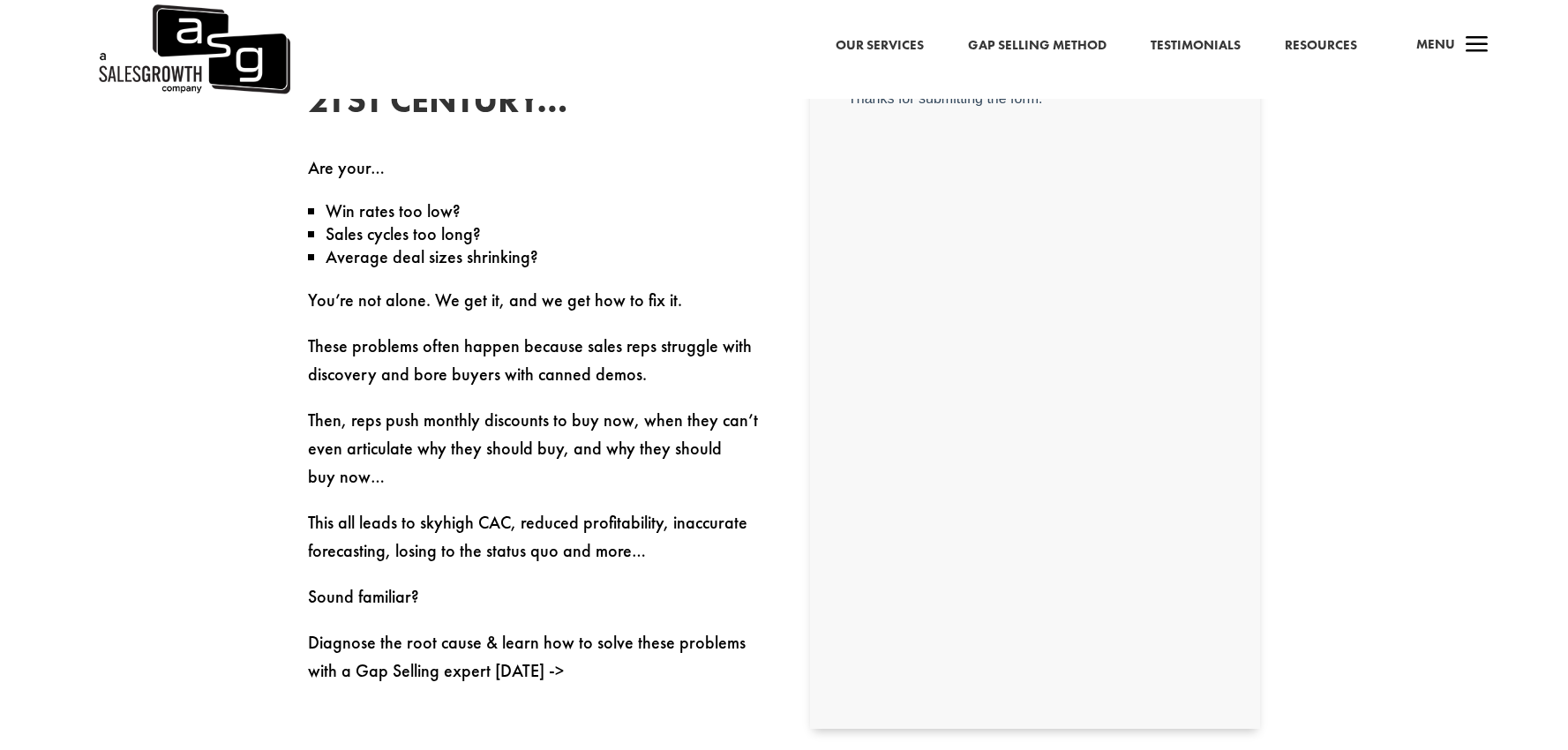
click at [1473, 39] on span "a" at bounding box center [1477, 45] width 35 height 35
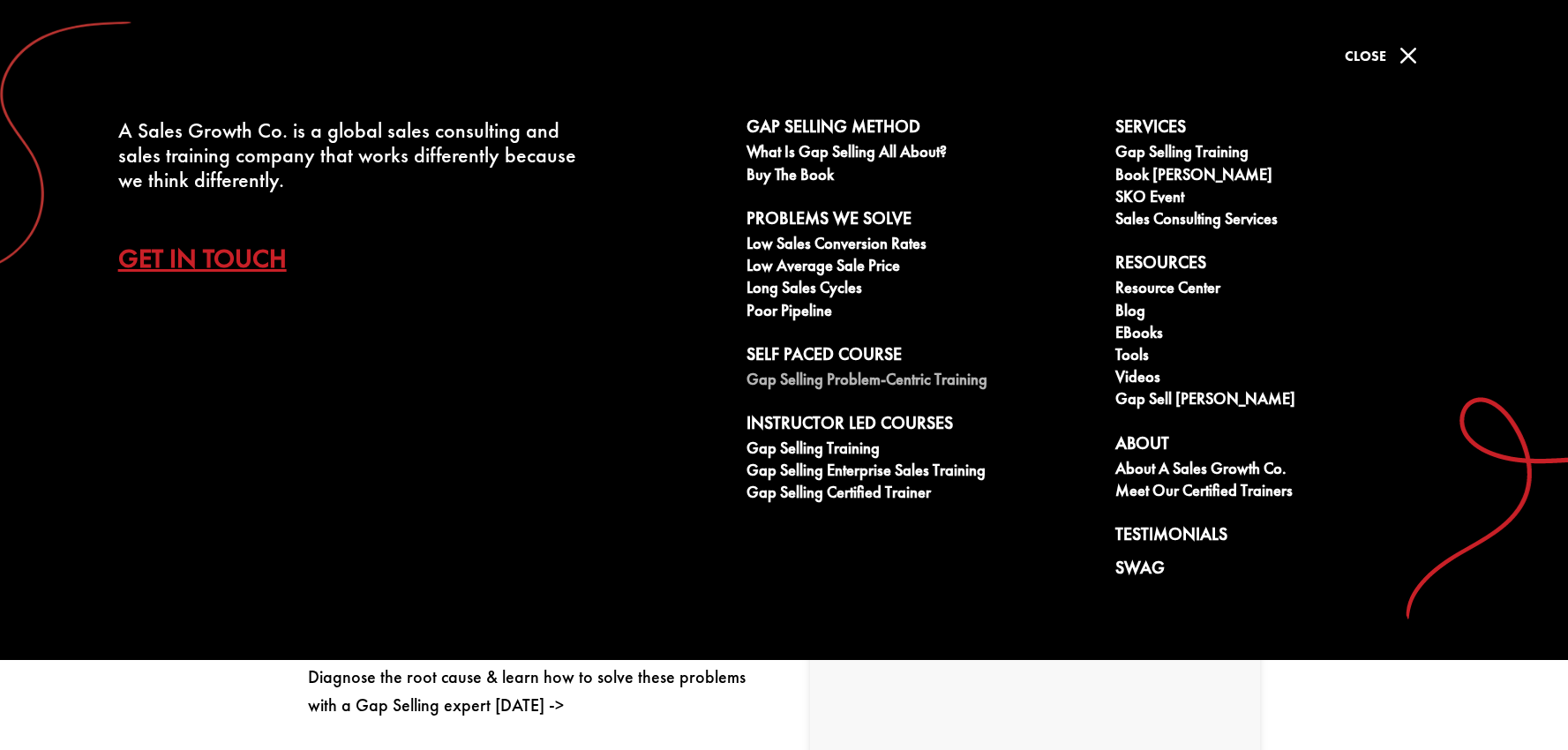
scroll to position [688, 0]
click at [871, 379] on link "Gap Selling Problem-Centric Training" at bounding box center [920, 382] width 349 height 22
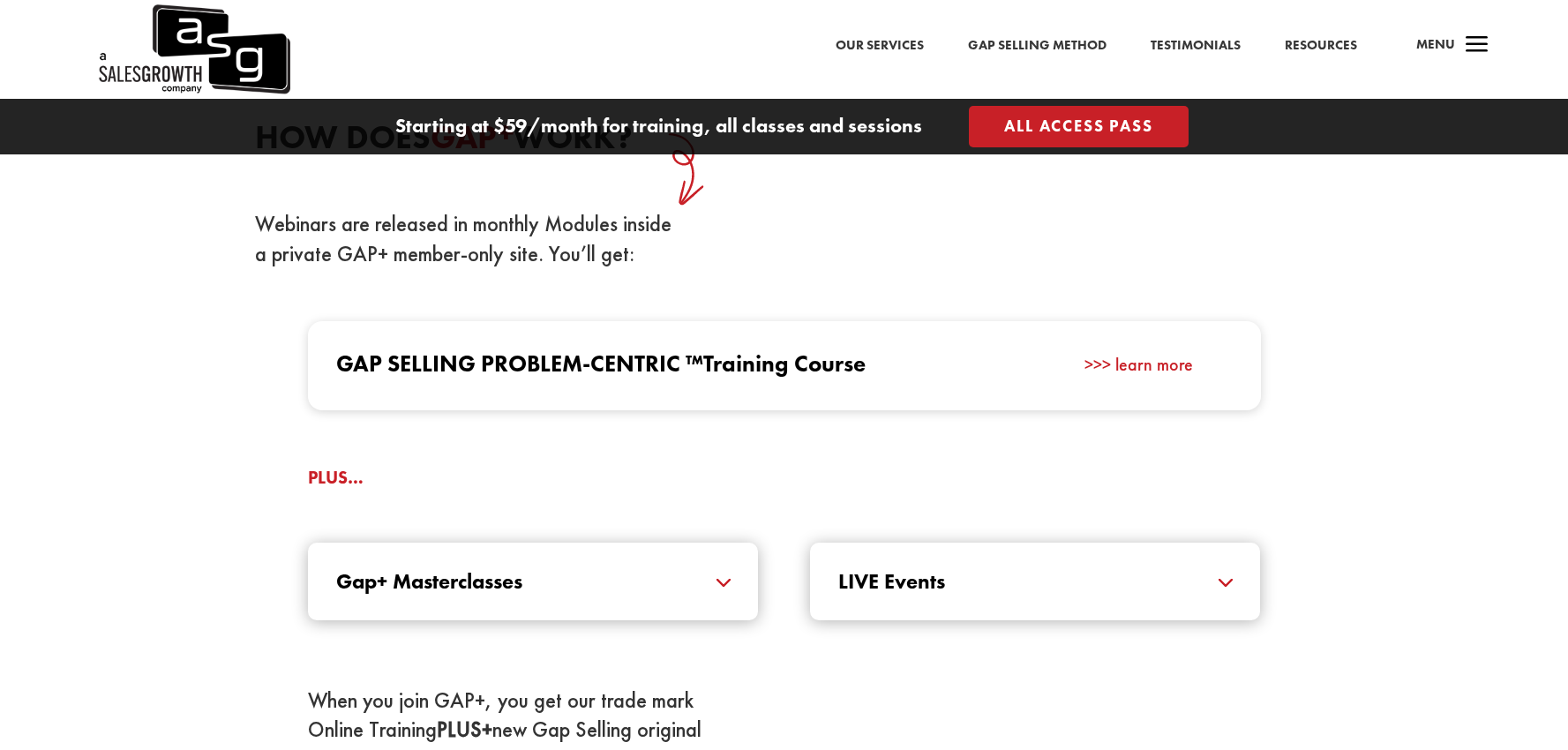
scroll to position [1667, 0]
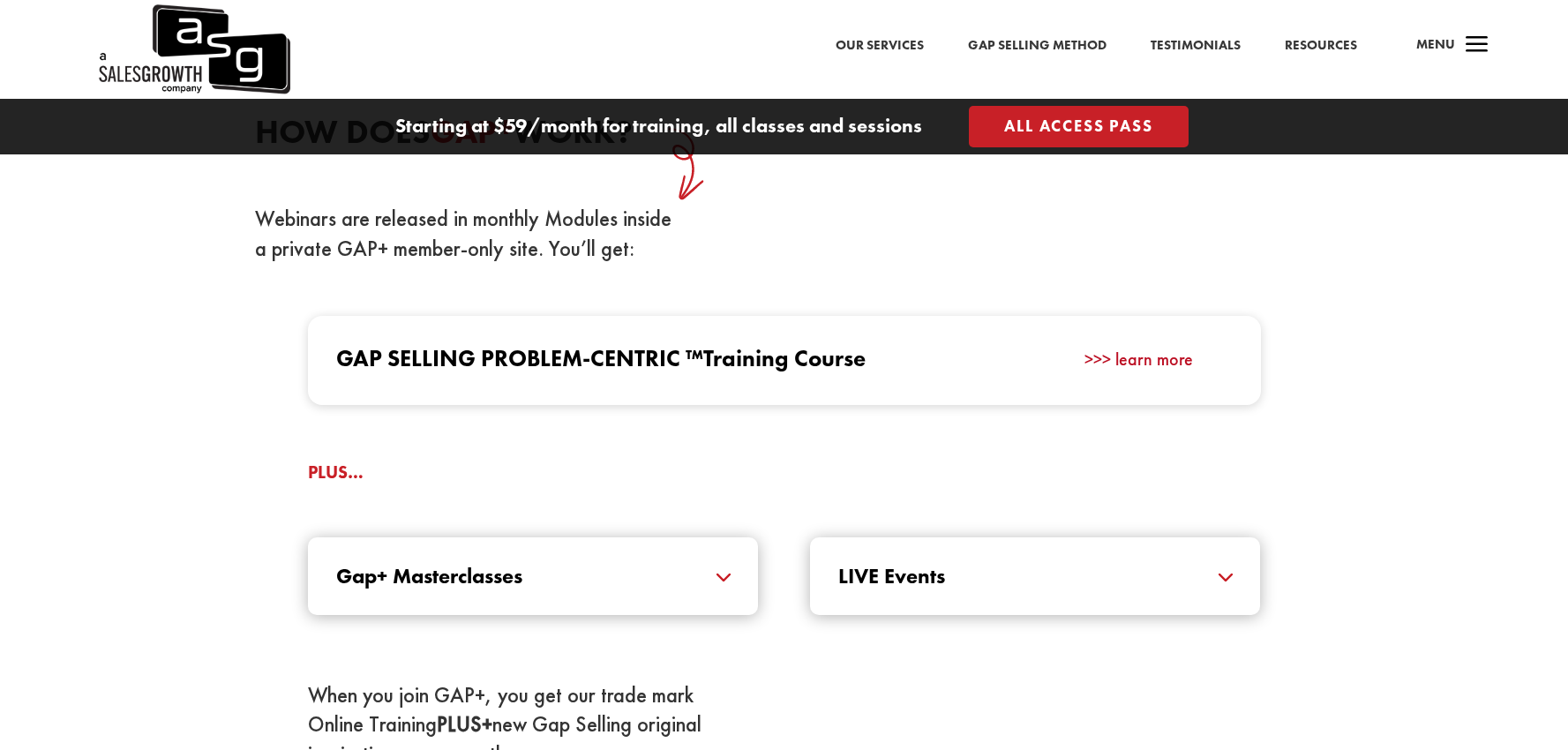
click at [1144, 359] on link ">>> learn more" at bounding box center [1139, 358] width 109 height 23
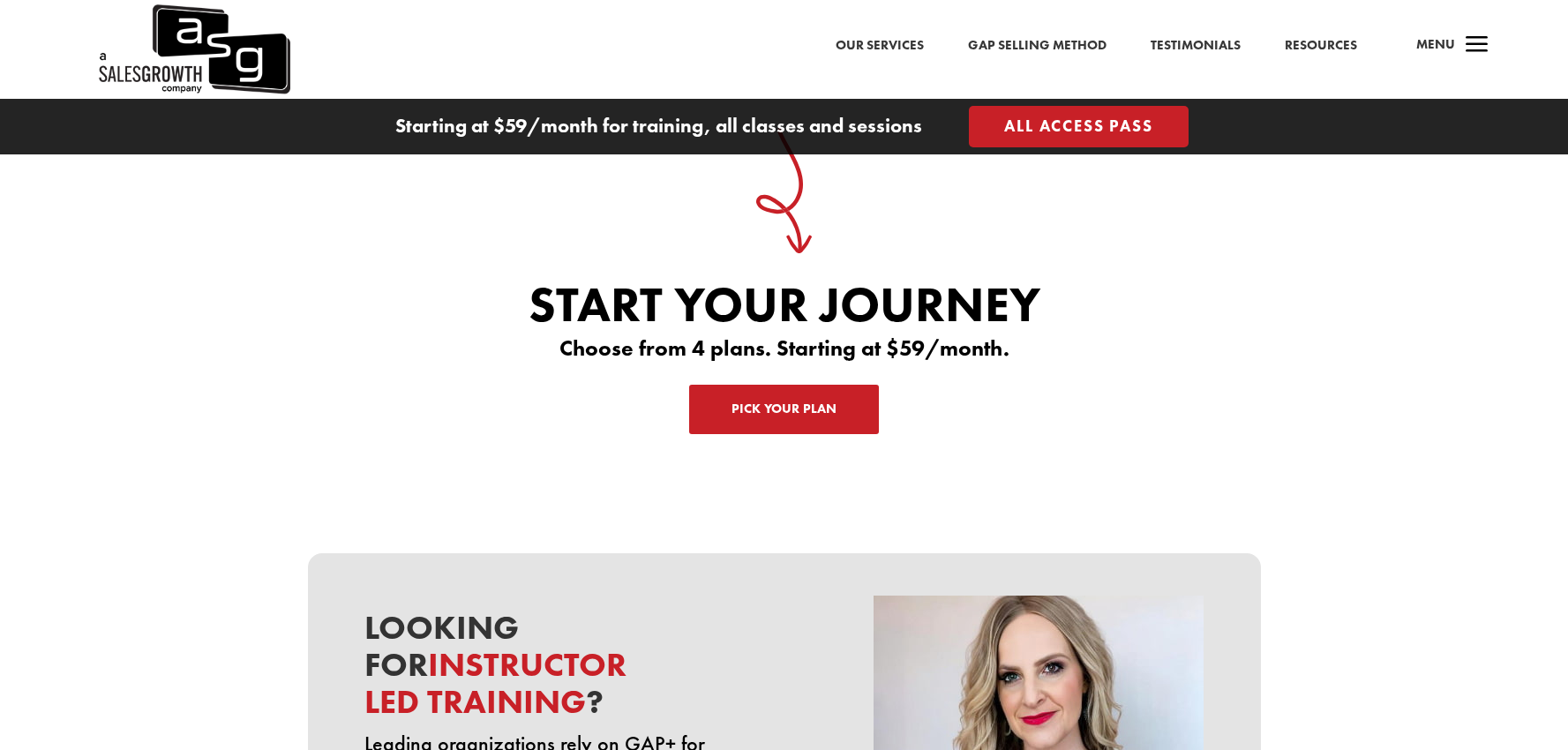
scroll to position [5547, 0]
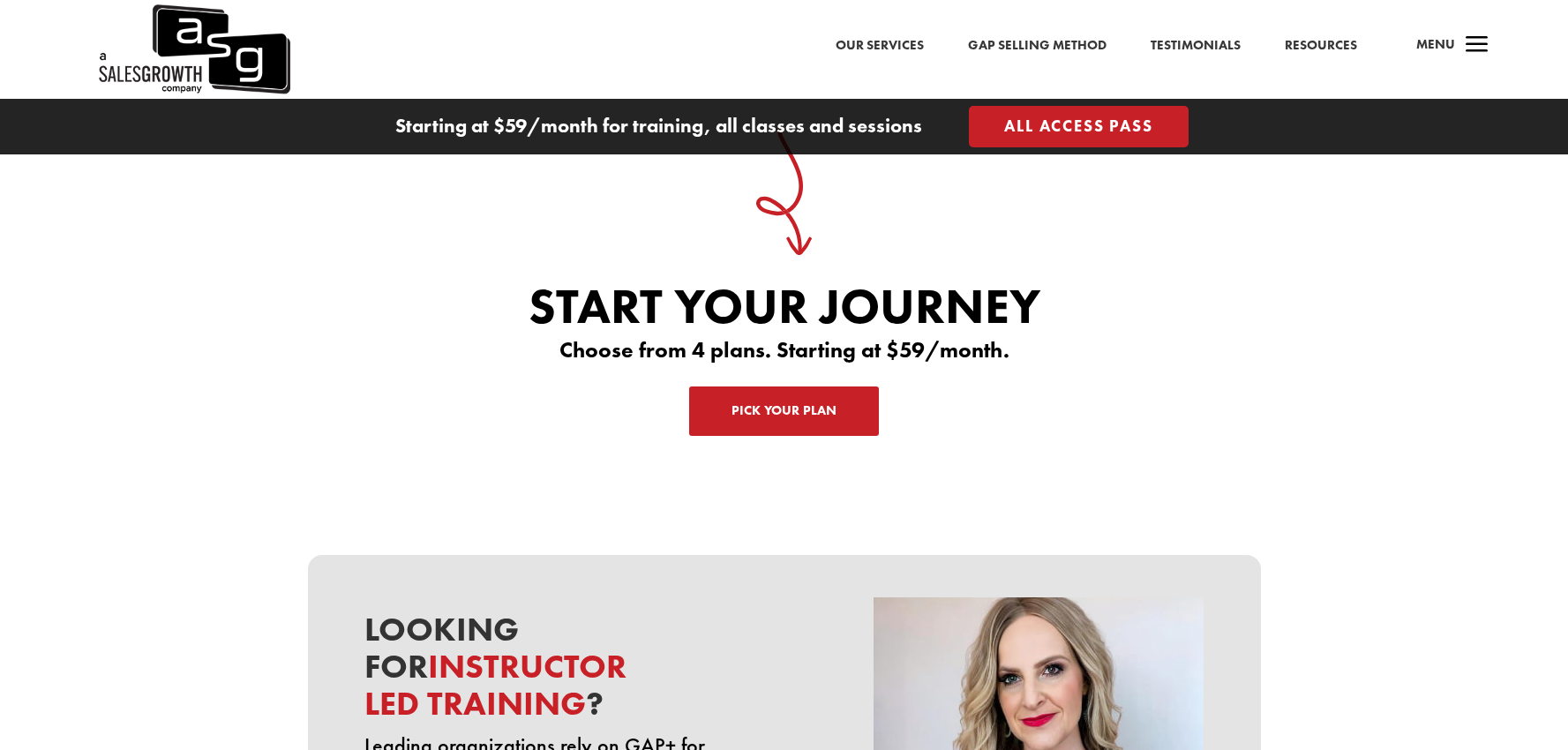
click at [773, 406] on link "Pick Your Plan" at bounding box center [784, 411] width 190 height 50
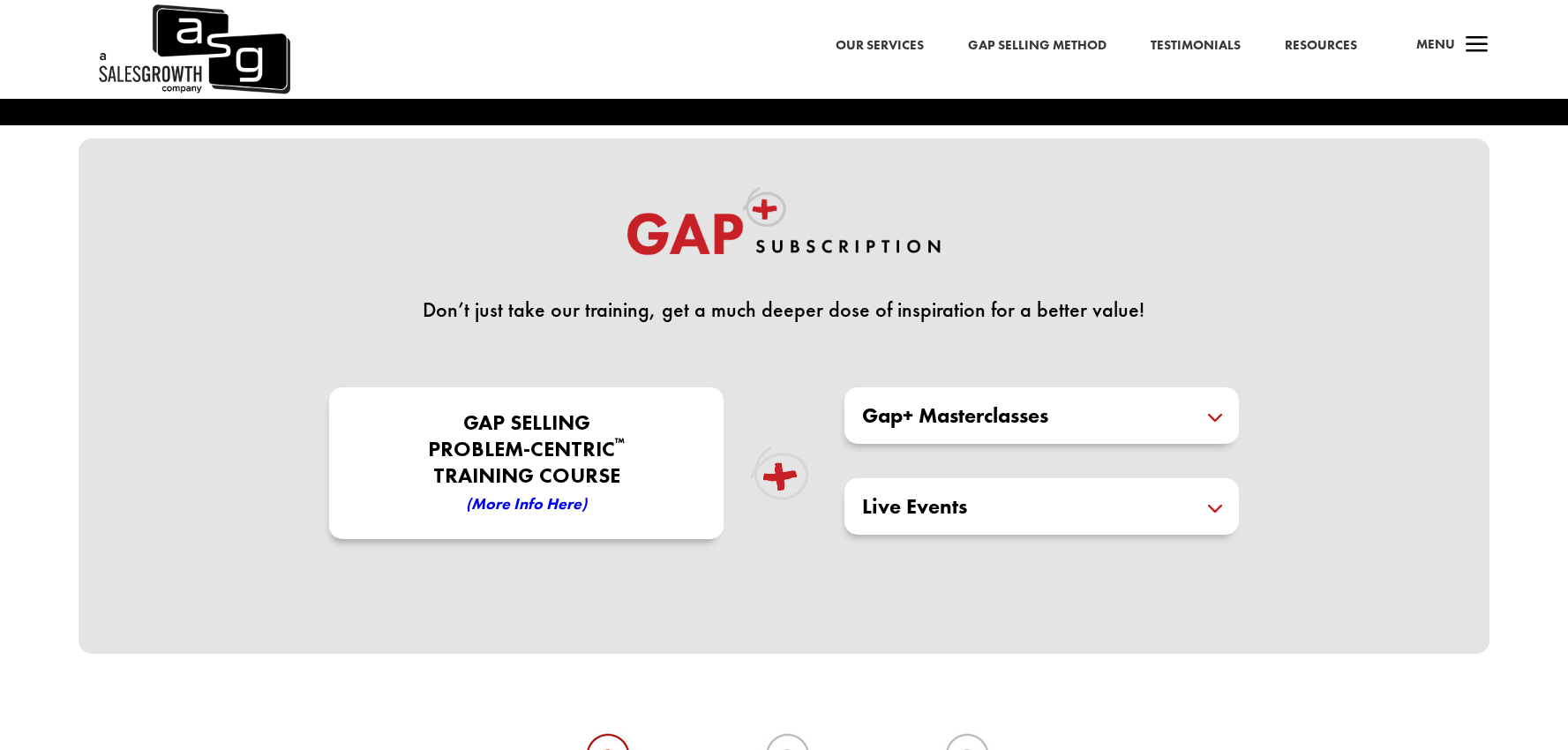
scroll to position [384, 0]
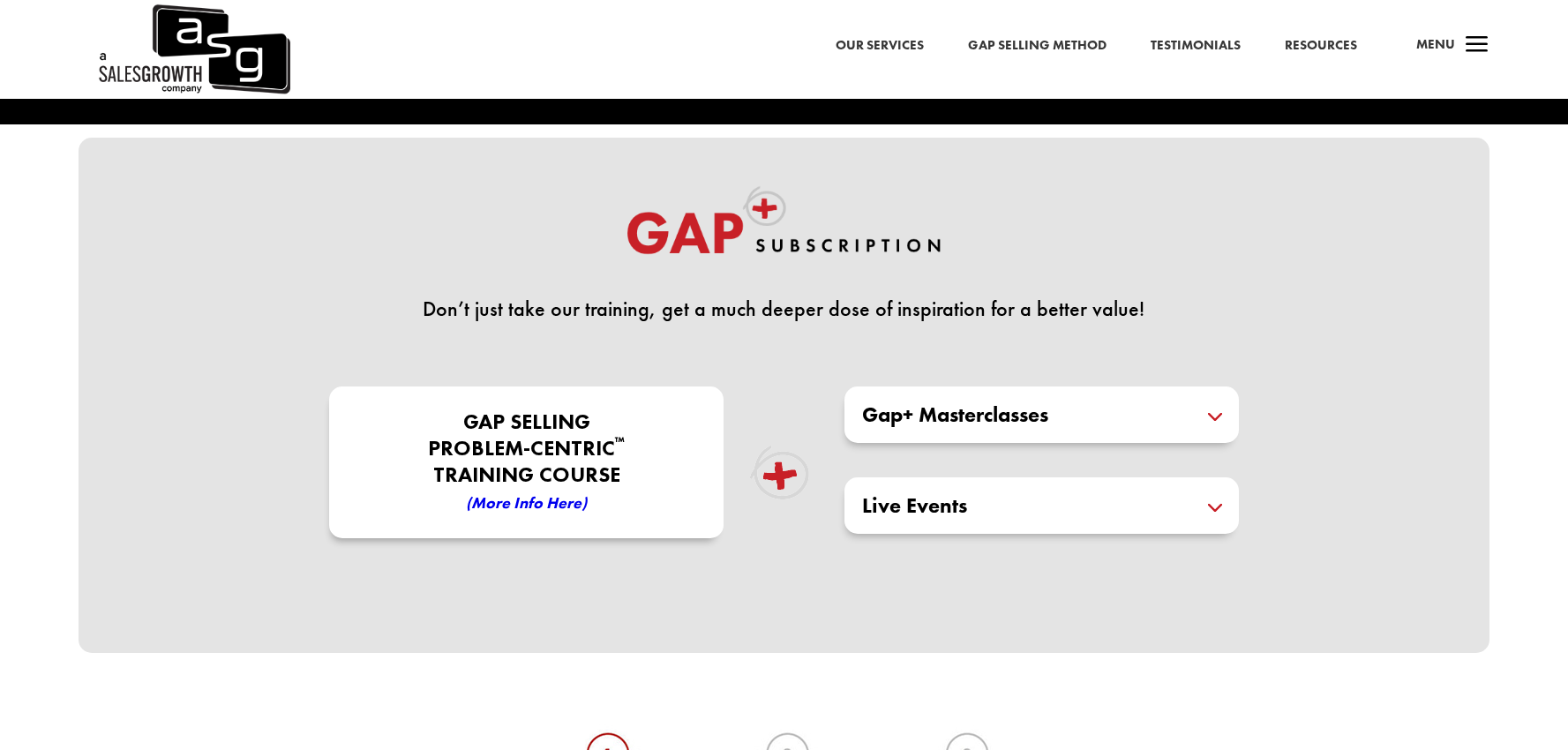
click at [1210, 418] on h5 "Gap+ Masterclasses" at bounding box center [1042, 414] width 359 height 21
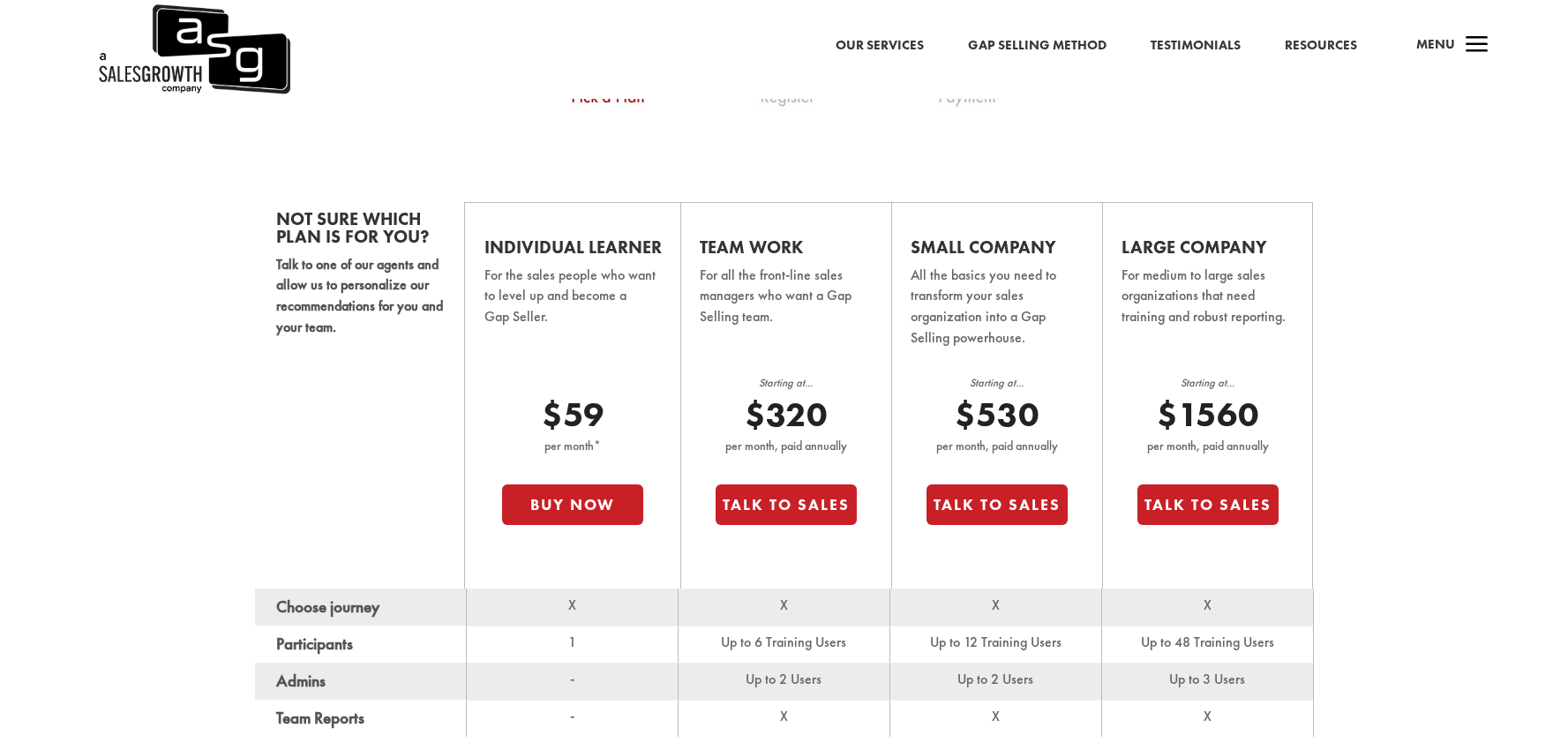
scroll to position [1143, 0]
